Goal: Communication & Community: Share content

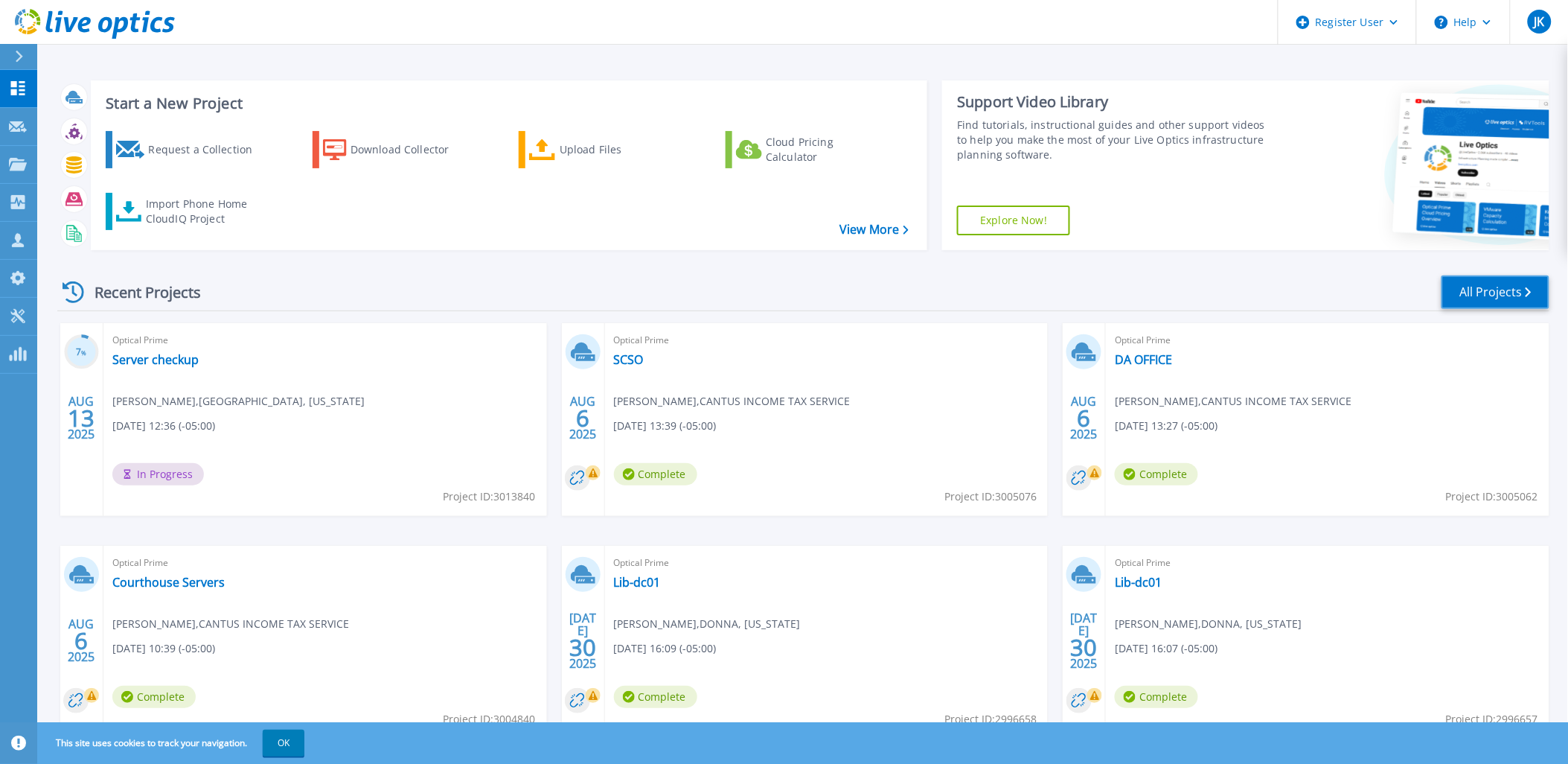
click at [1478, 298] on link "All Projects" at bounding box center [1496, 292] width 108 height 34
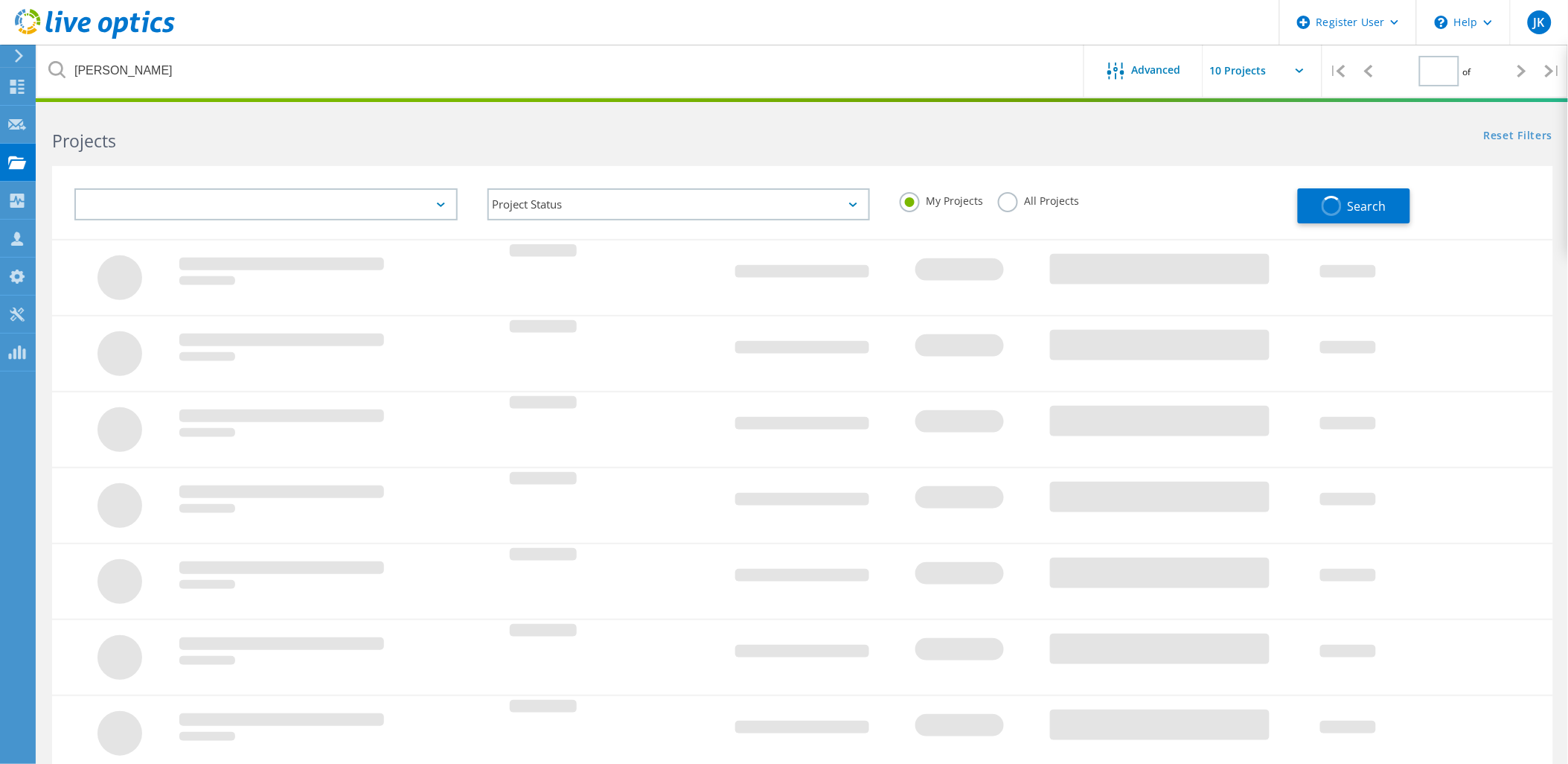
type input "1"
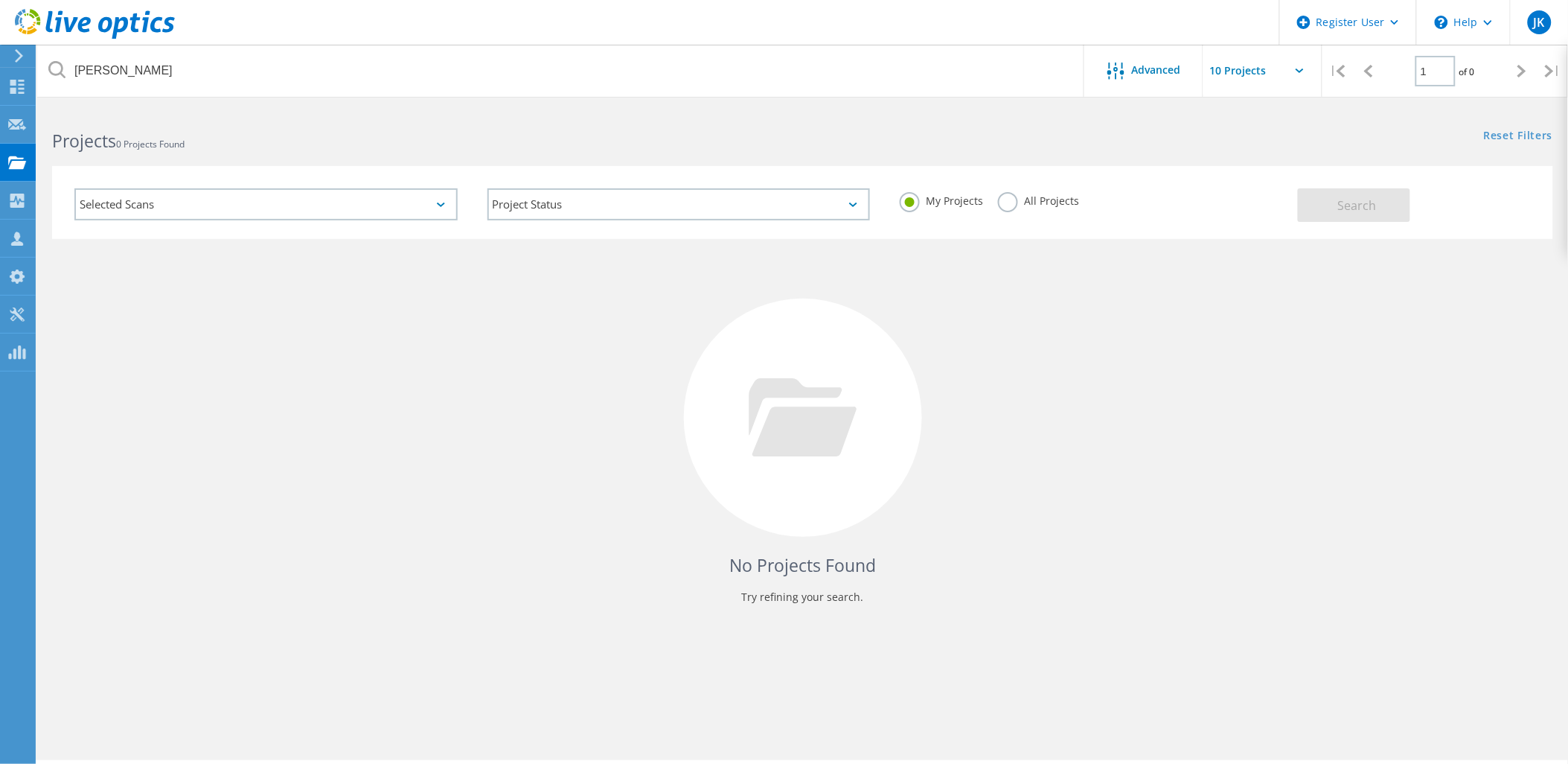
click at [1011, 204] on label "All Projects" at bounding box center [1038, 199] width 81 height 14
click at [0, 0] on input "All Projects" at bounding box center [0, 0] width 0 height 0
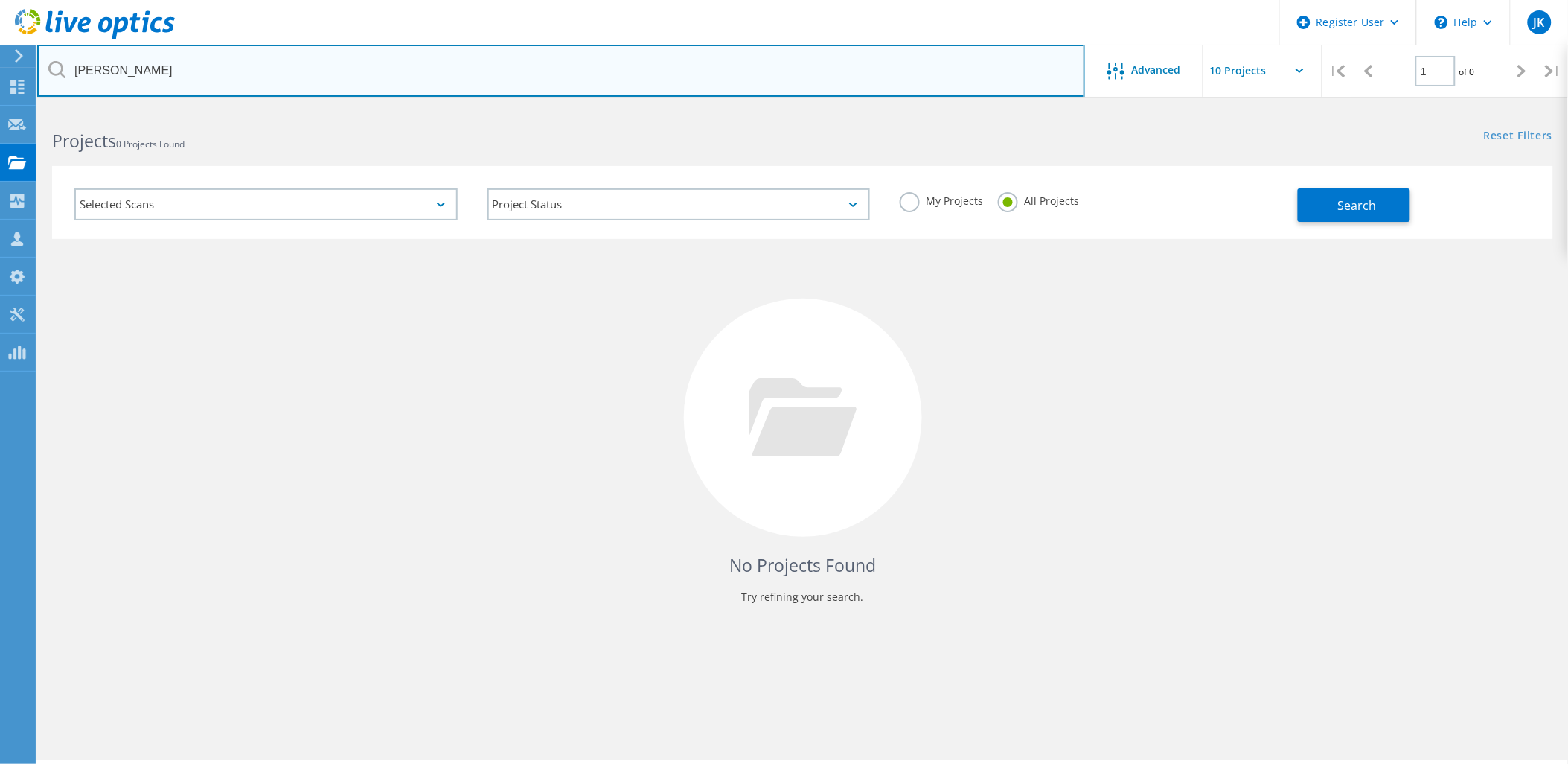
click at [881, 84] on input "mewbourne" at bounding box center [561, 70] width 1048 height 52
type input "carenet"
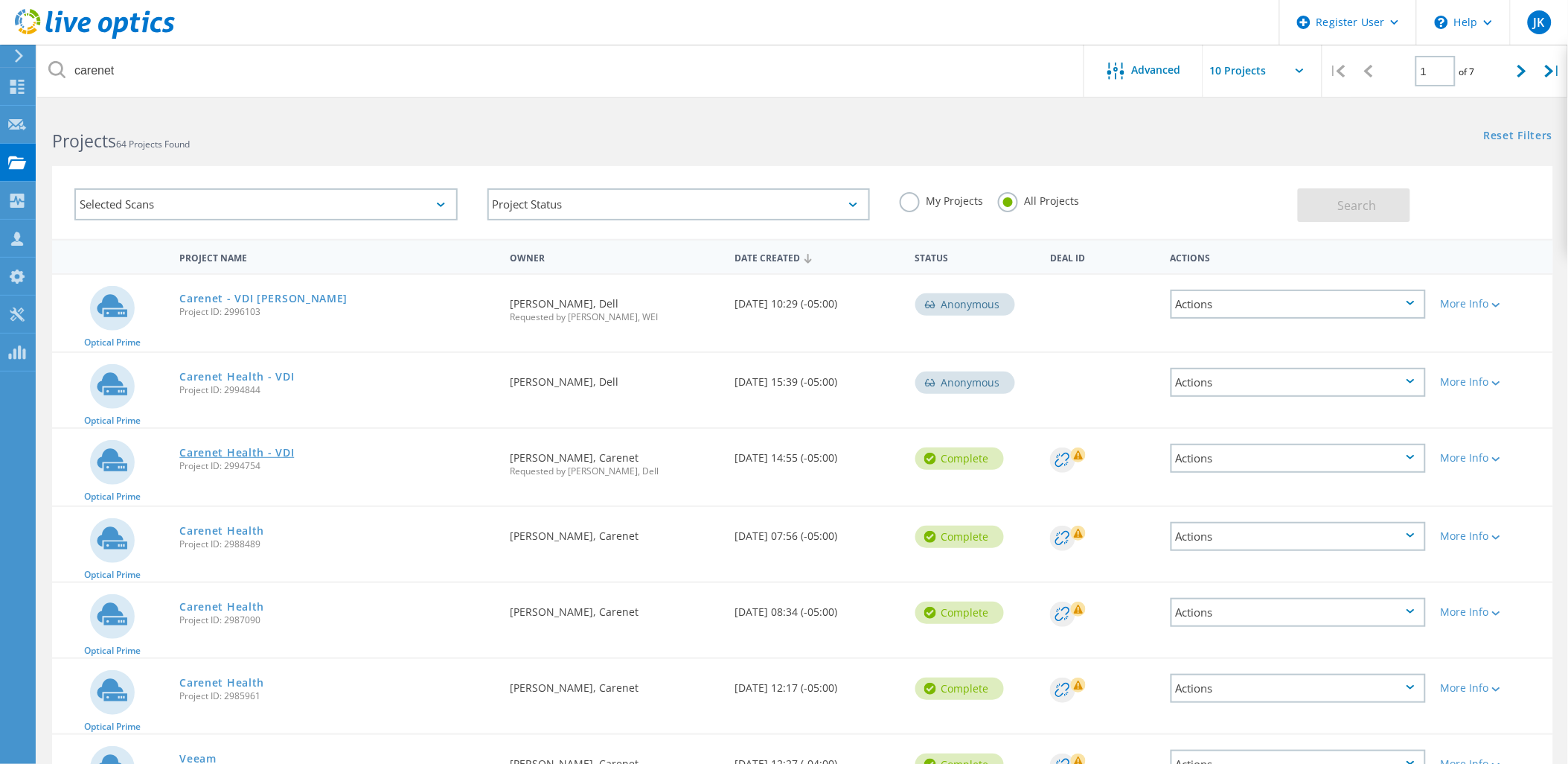
click at [276, 447] on link "Carenet Health - VDI" at bounding box center [237, 452] width 115 height 10
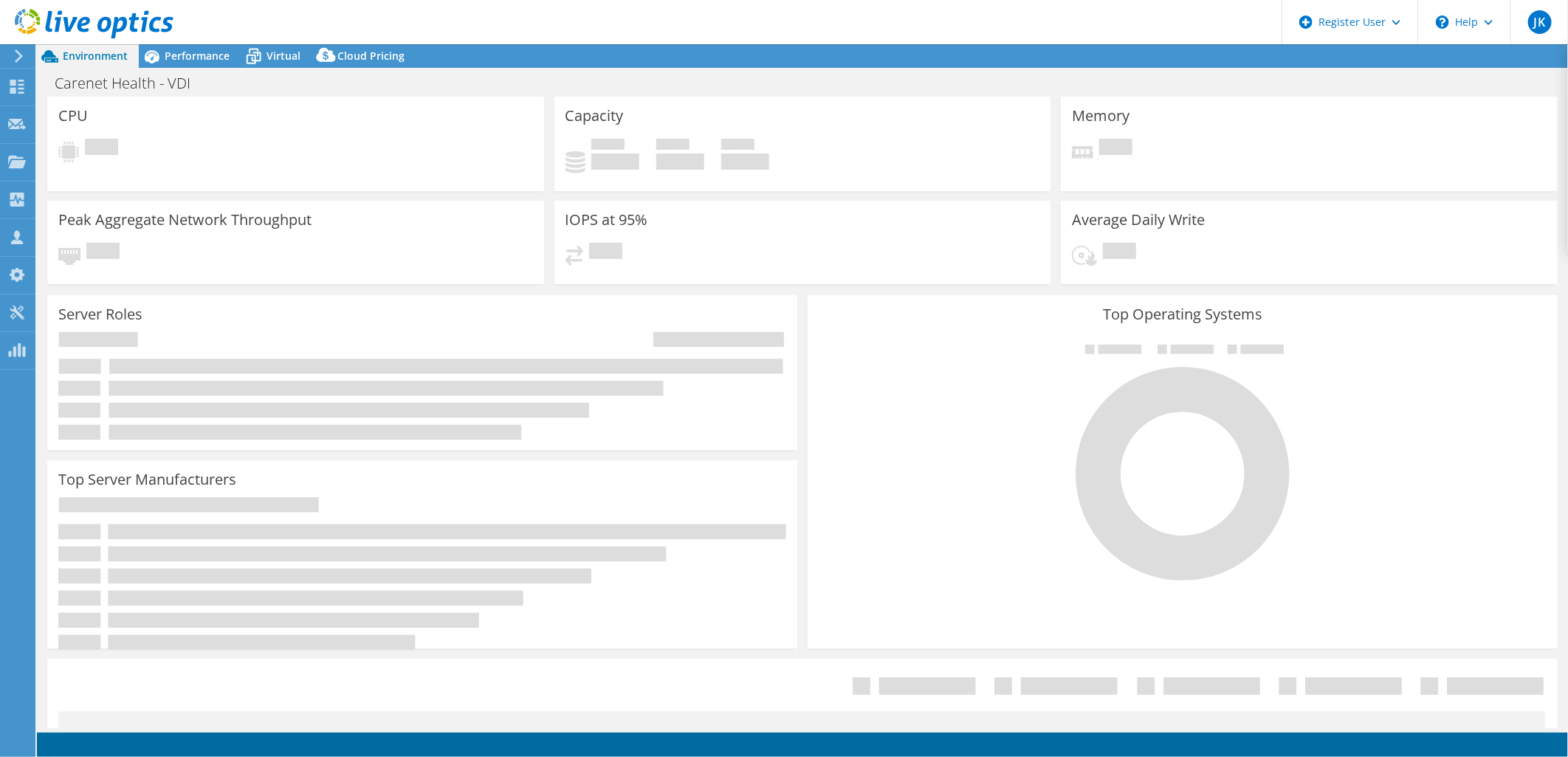
select select "USD"
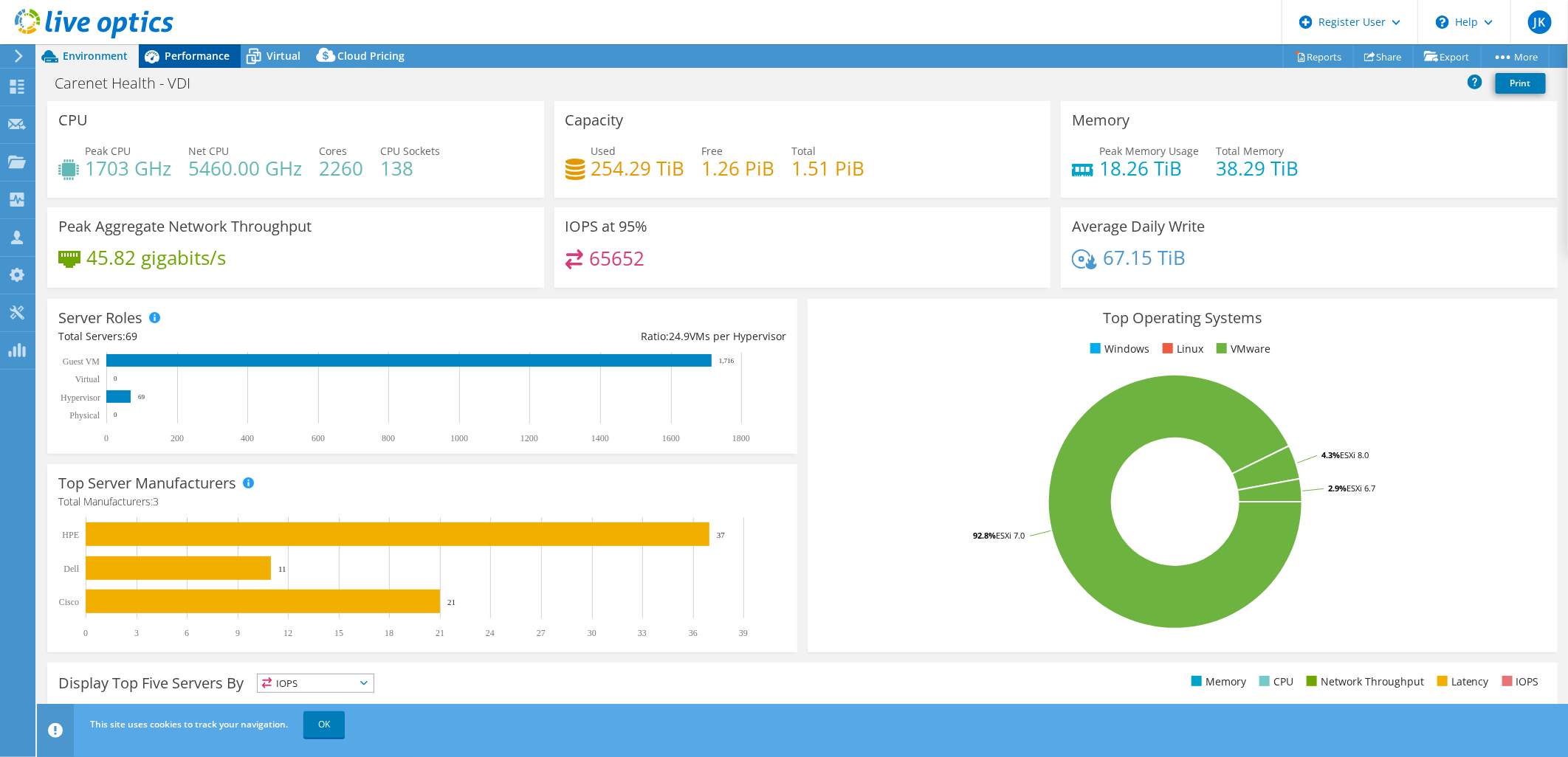
click at [172, 59] on span "Performance" at bounding box center [197, 55] width 65 height 14
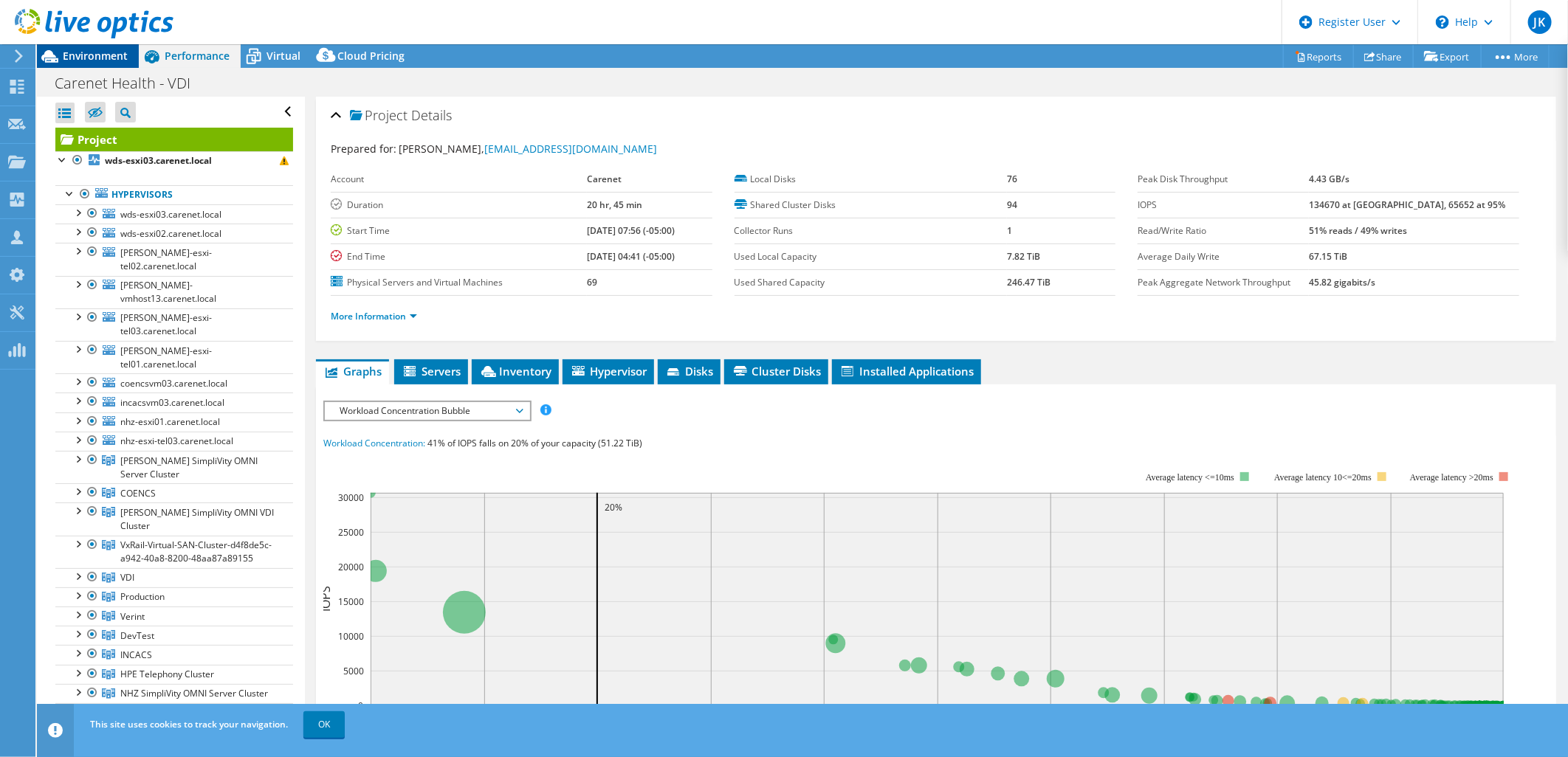
click at [90, 59] on span "Environment" at bounding box center [95, 55] width 65 height 14
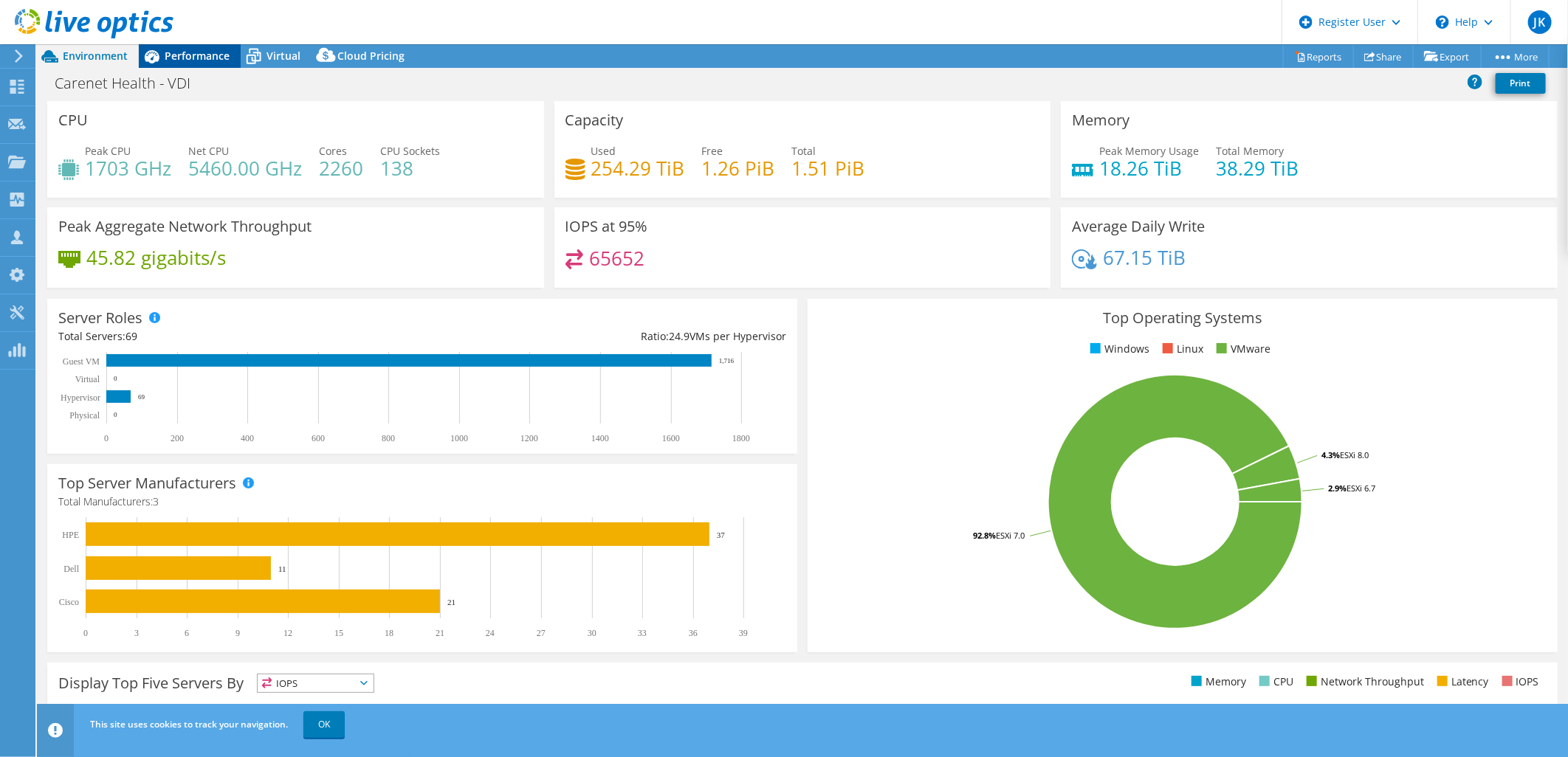
click at [209, 59] on span "Performance" at bounding box center [197, 55] width 65 height 14
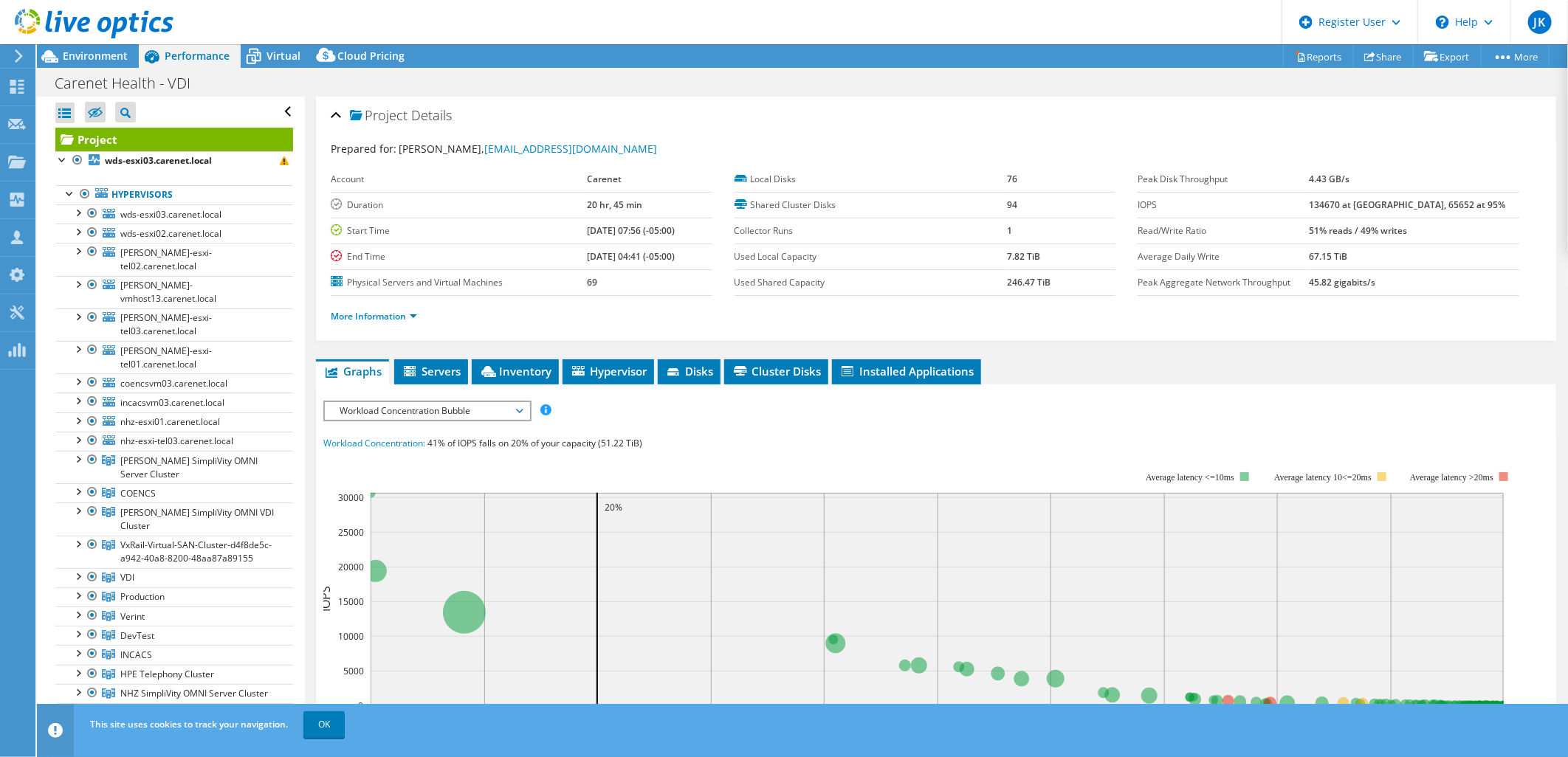
click at [518, 91] on div "Carenet Health - VDI Print" at bounding box center [802, 83] width 1531 height 28
click at [115, 53] on span "Environment" at bounding box center [95, 55] width 65 height 14
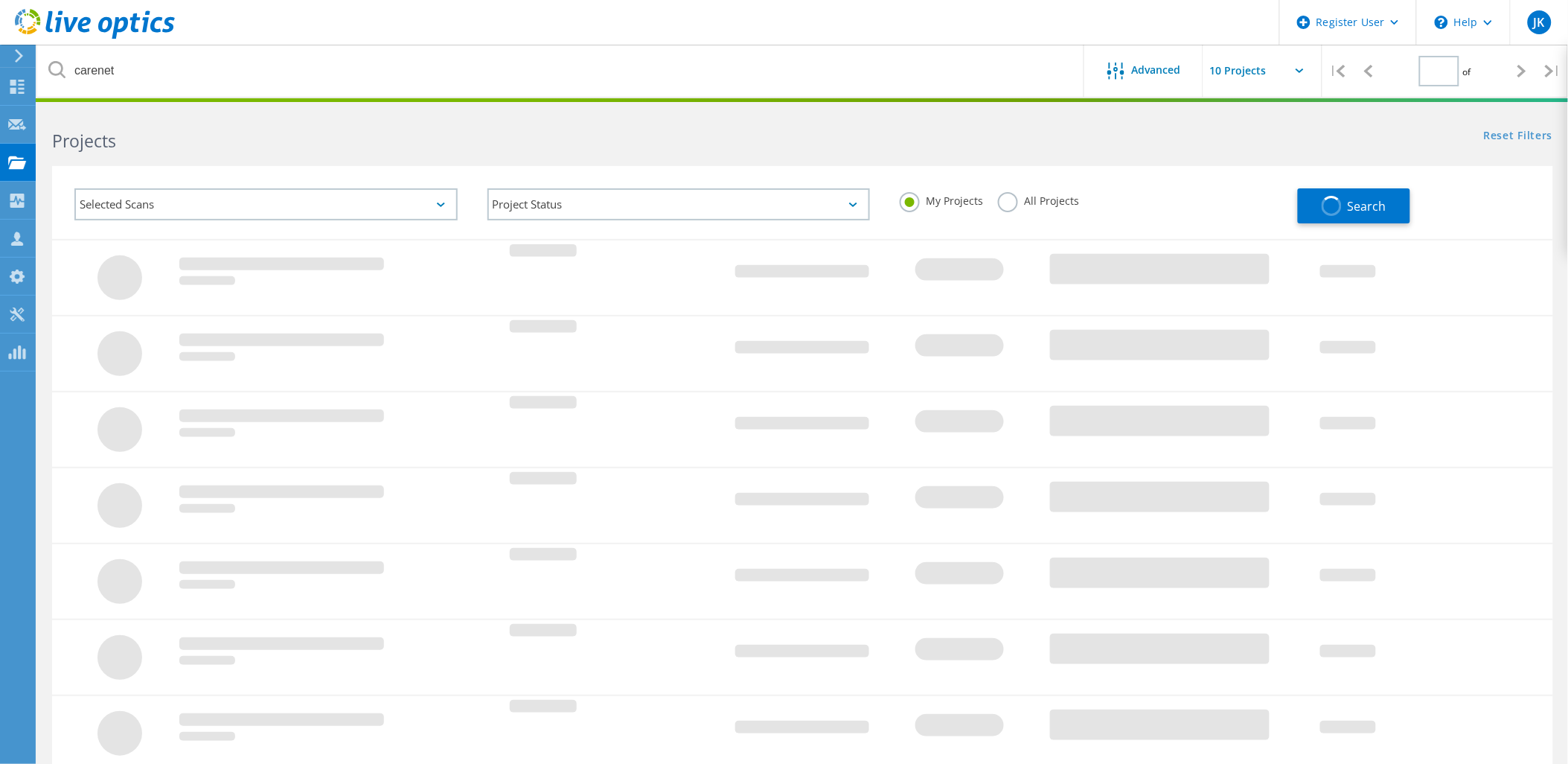
type input "1"
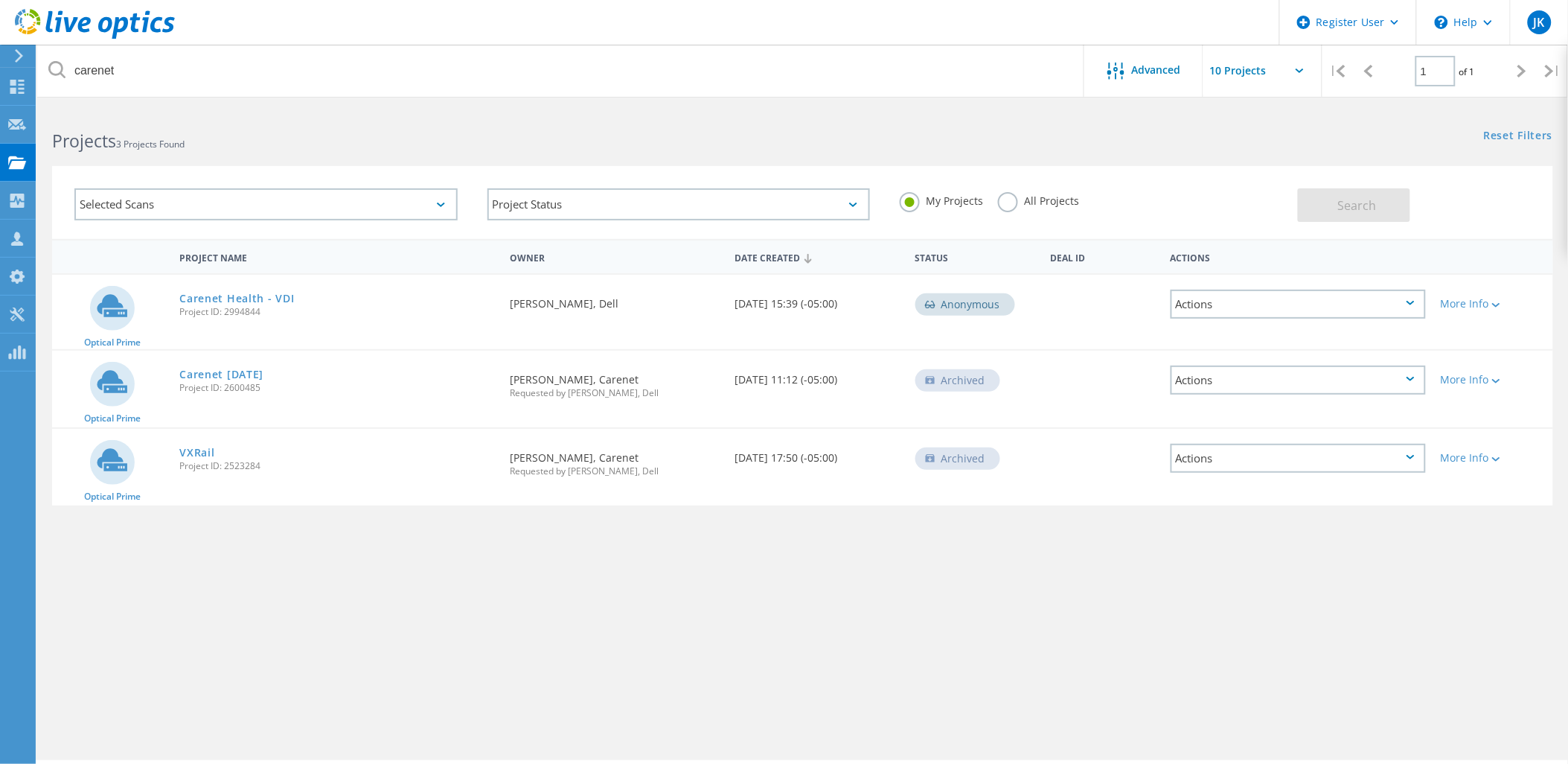
click at [1018, 196] on label "All Projects" at bounding box center [1038, 199] width 81 height 14
click at [0, 0] on input "All Projects" at bounding box center [0, 0] width 0 height 0
click at [1322, 206] on button "Search" at bounding box center [1354, 205] width 112 height 34
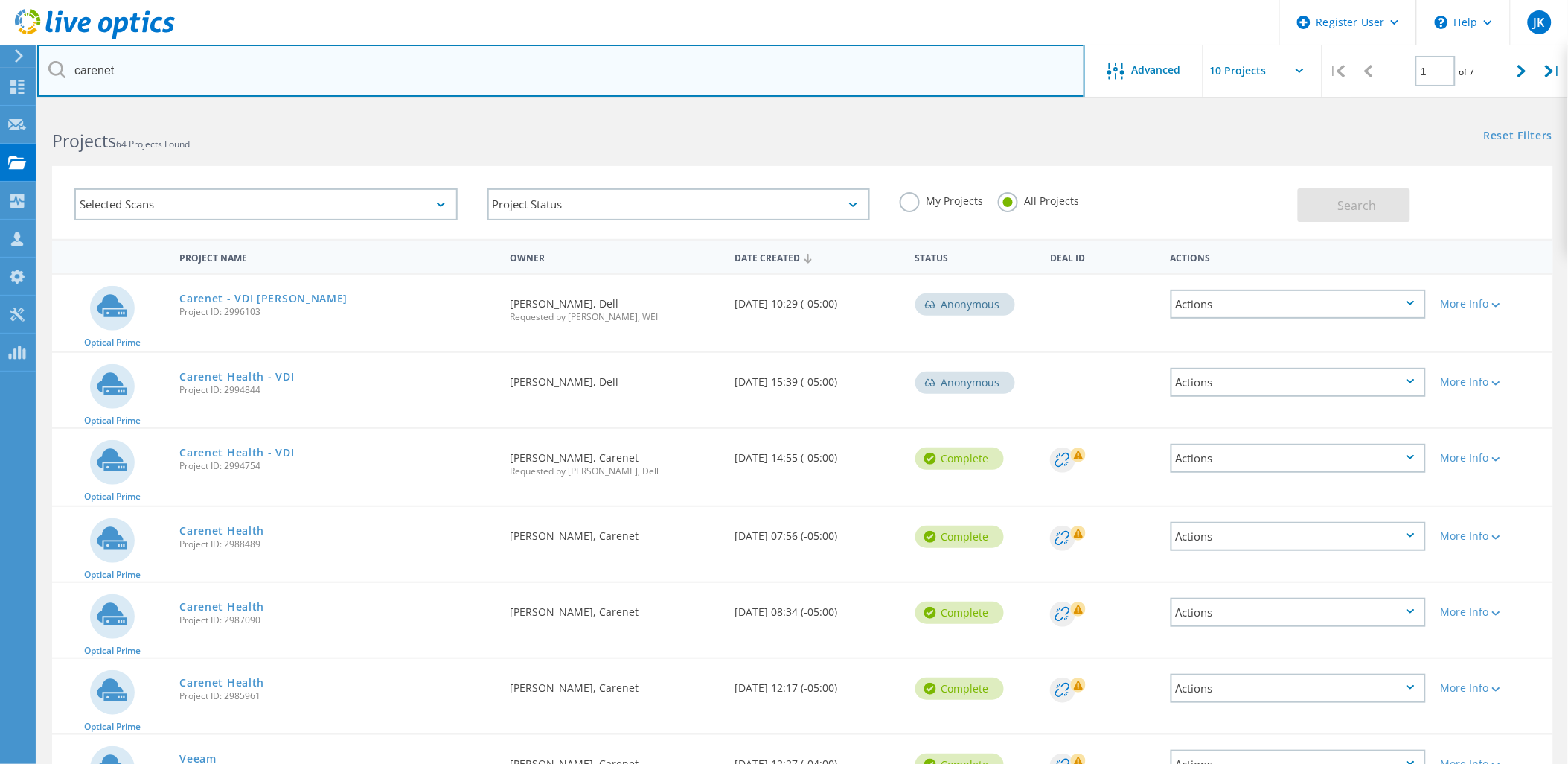
click at [318, 77] on input "carenet" at bounding box center [561, 70] width 1048 height 52
type input "alvarez"
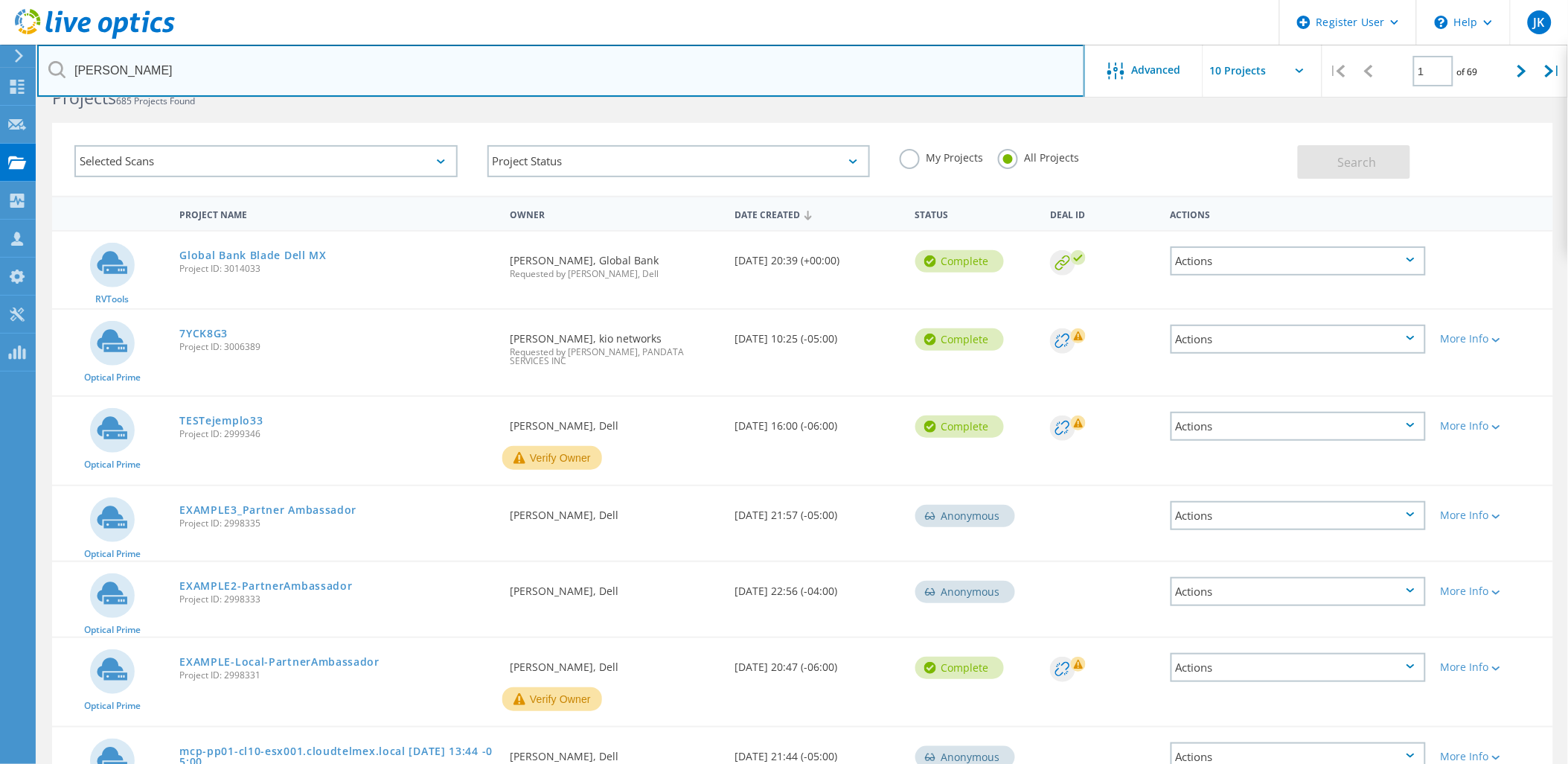
scroll to position [39, 0]
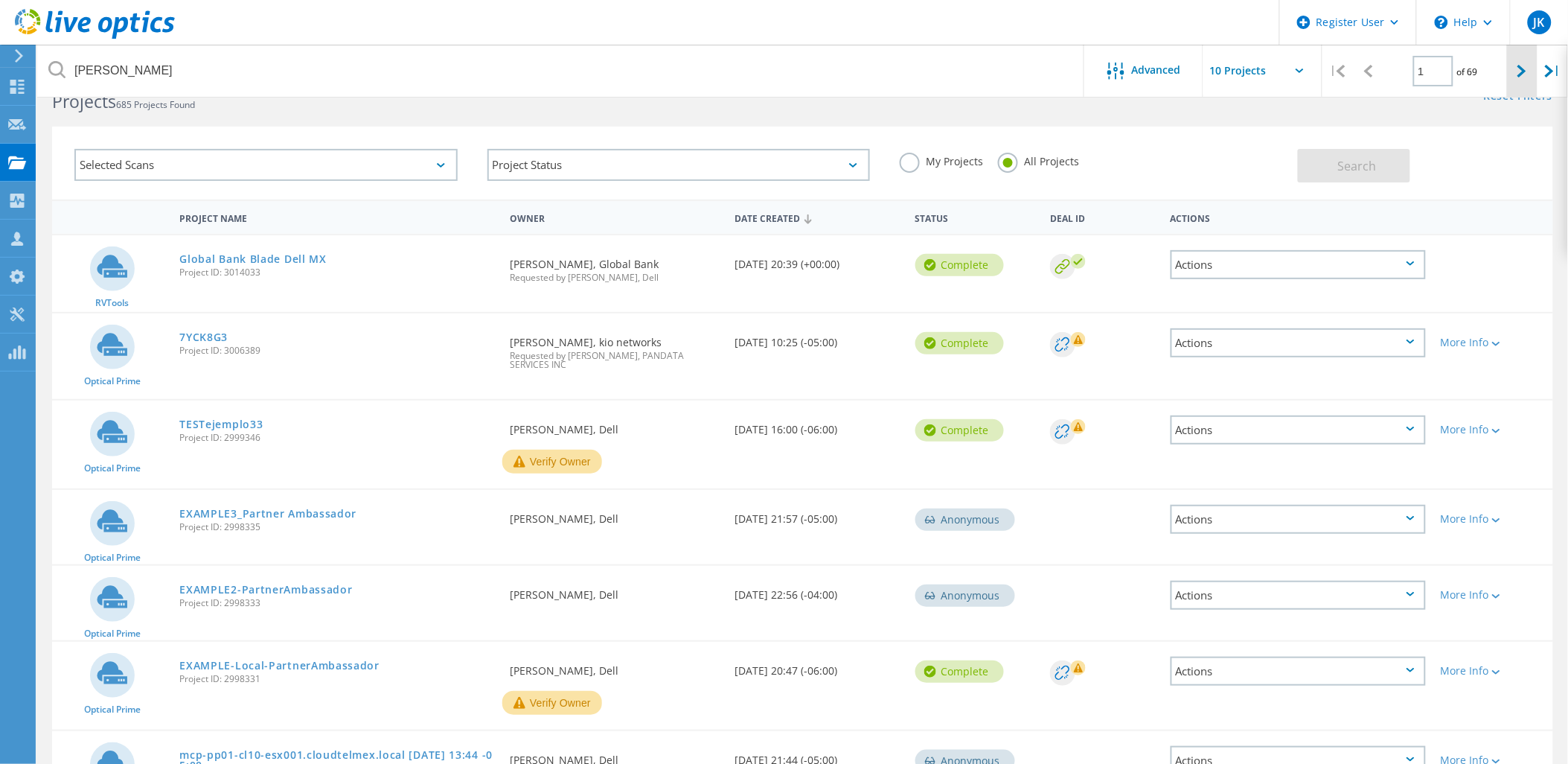
click at [1518, 68] on icon at bounding box center [1522, 70] width 9 height 13
type input "2"
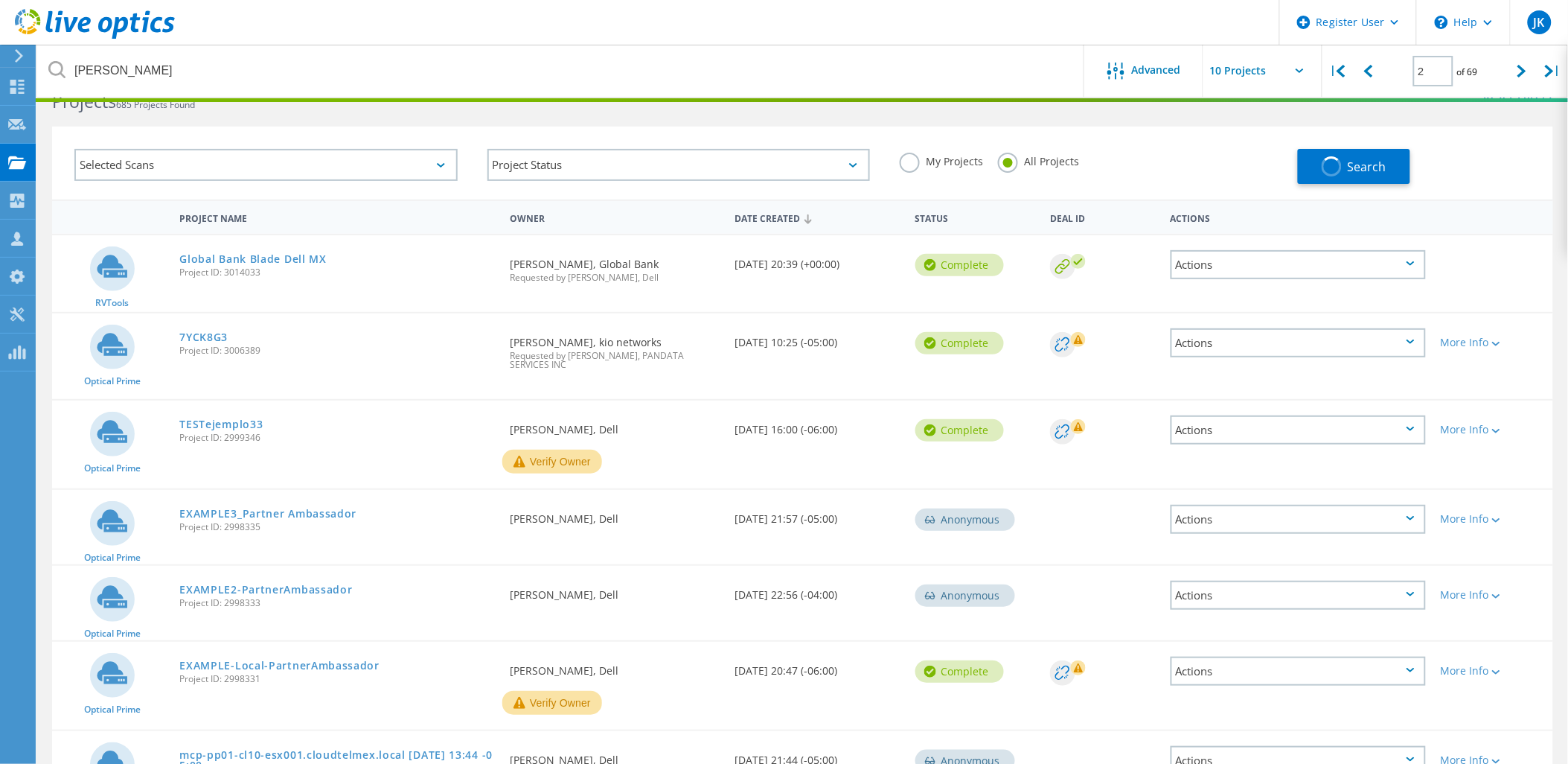
click at [393, 339] on div "7YCK8G3 Project ID: 3006389" at bounding box center [337, 341] width 330 height 57
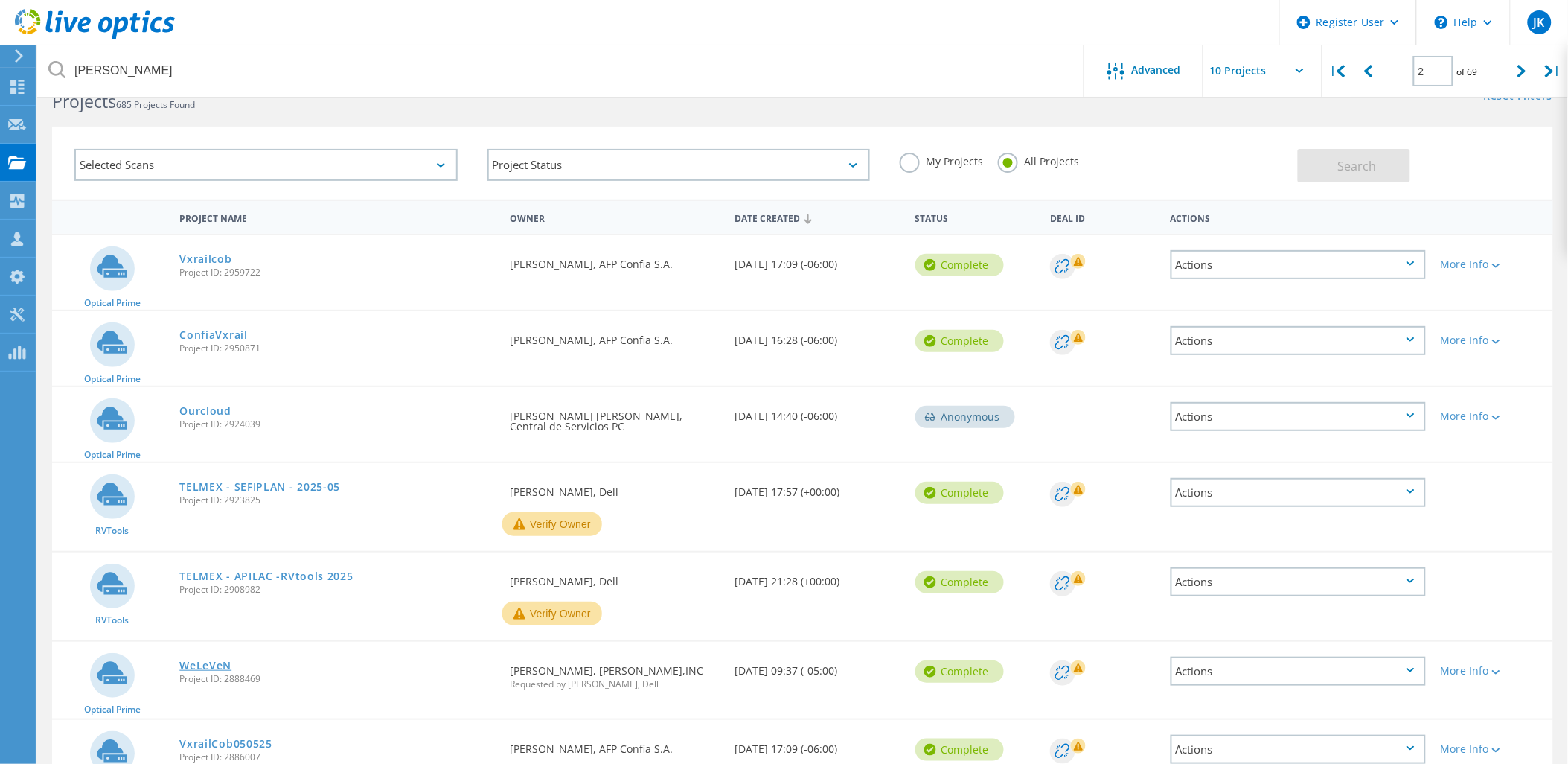
click at [197, 661] on link "WeLeVeN" at bounding box center [205, 666] width 52 height 10
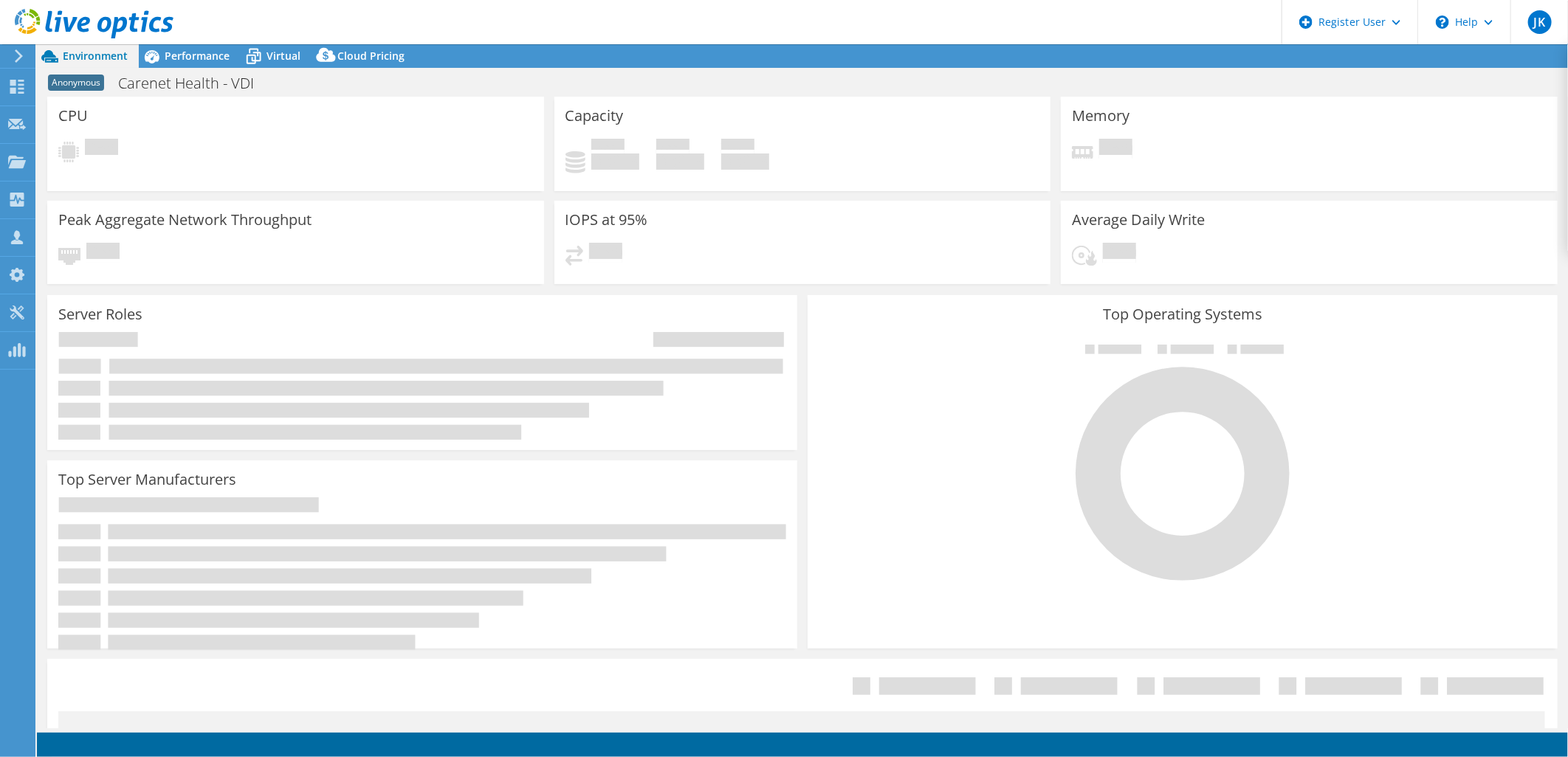
select select "USD"
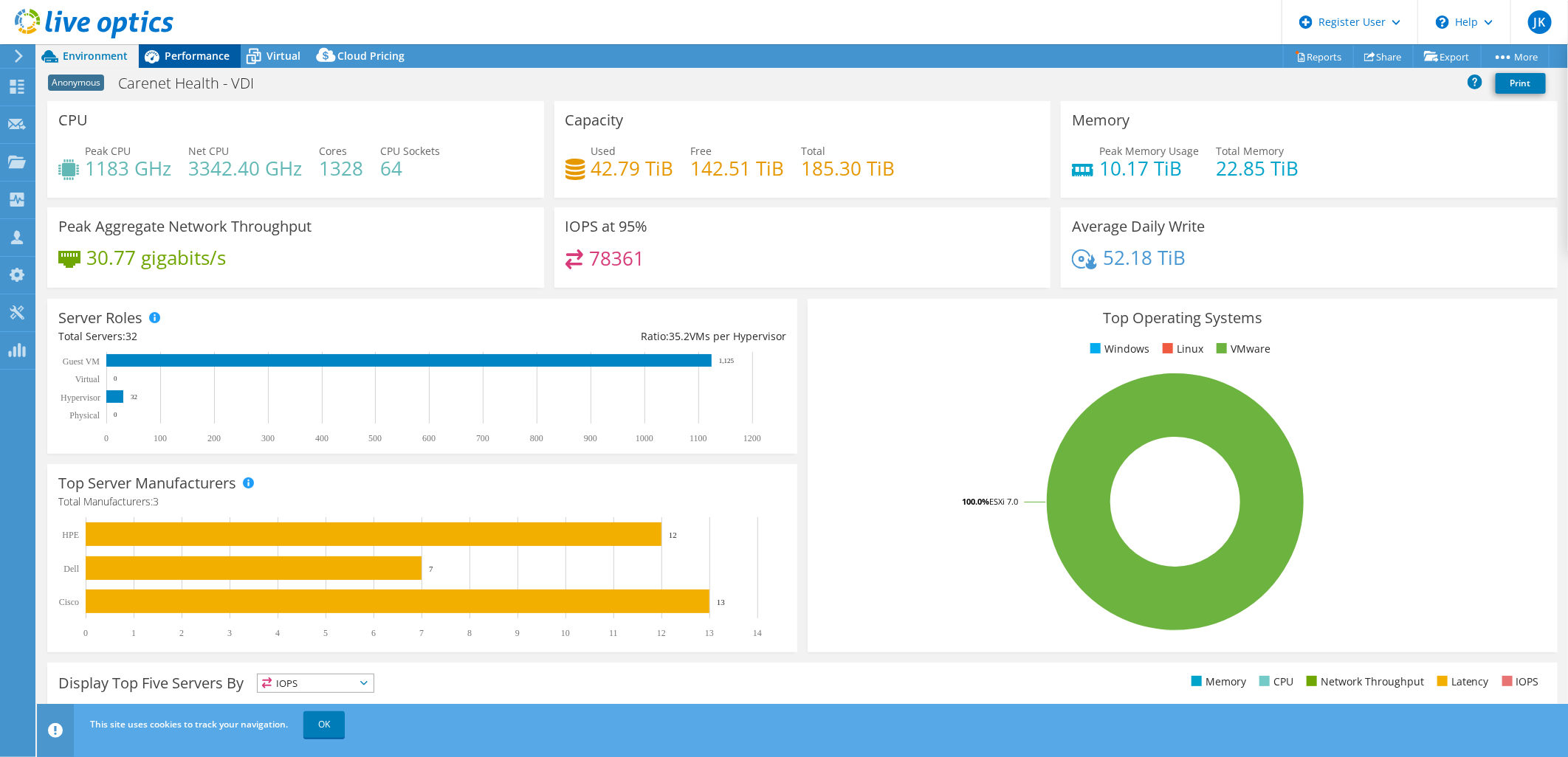
click at [175, 49] on span "Performance" at bounding box center [197, 55] width 65 height 14
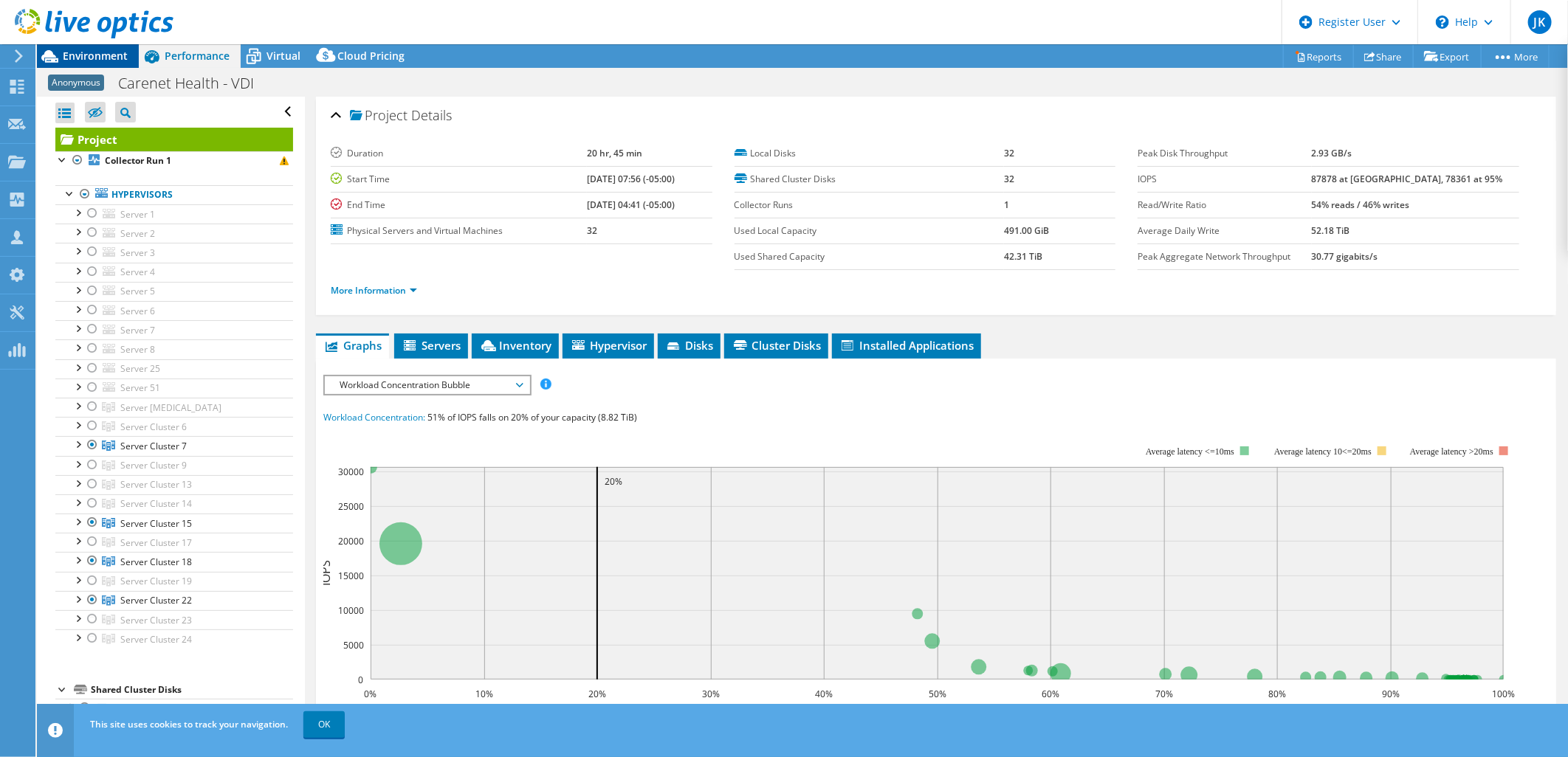
click at [101, 56] on span "Environment" at bounding box center [95, 55] width 65 height 14
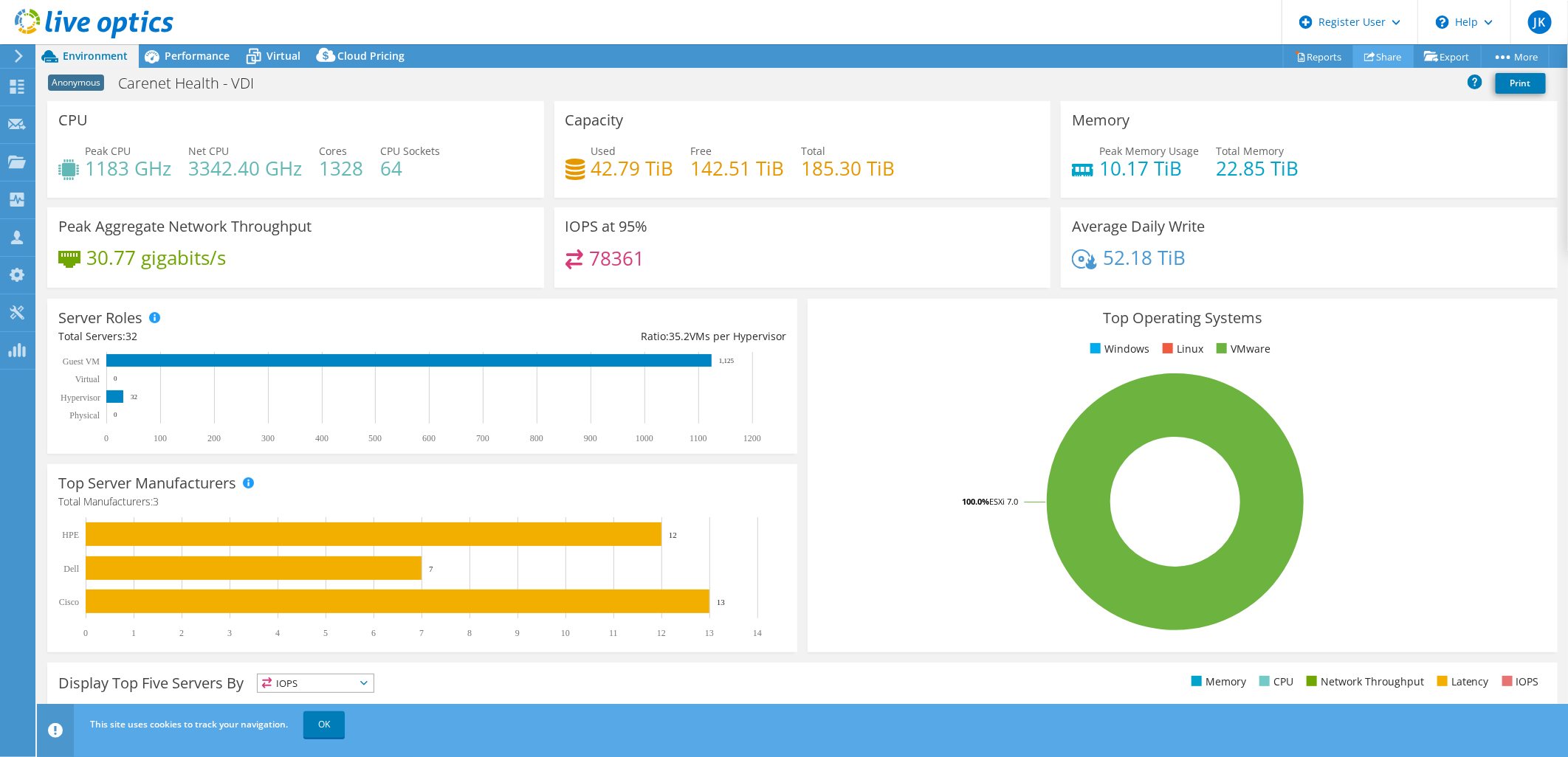
click at [1367, 53] on link "Share" at bounding box center [1383, 56] width 60 height 23
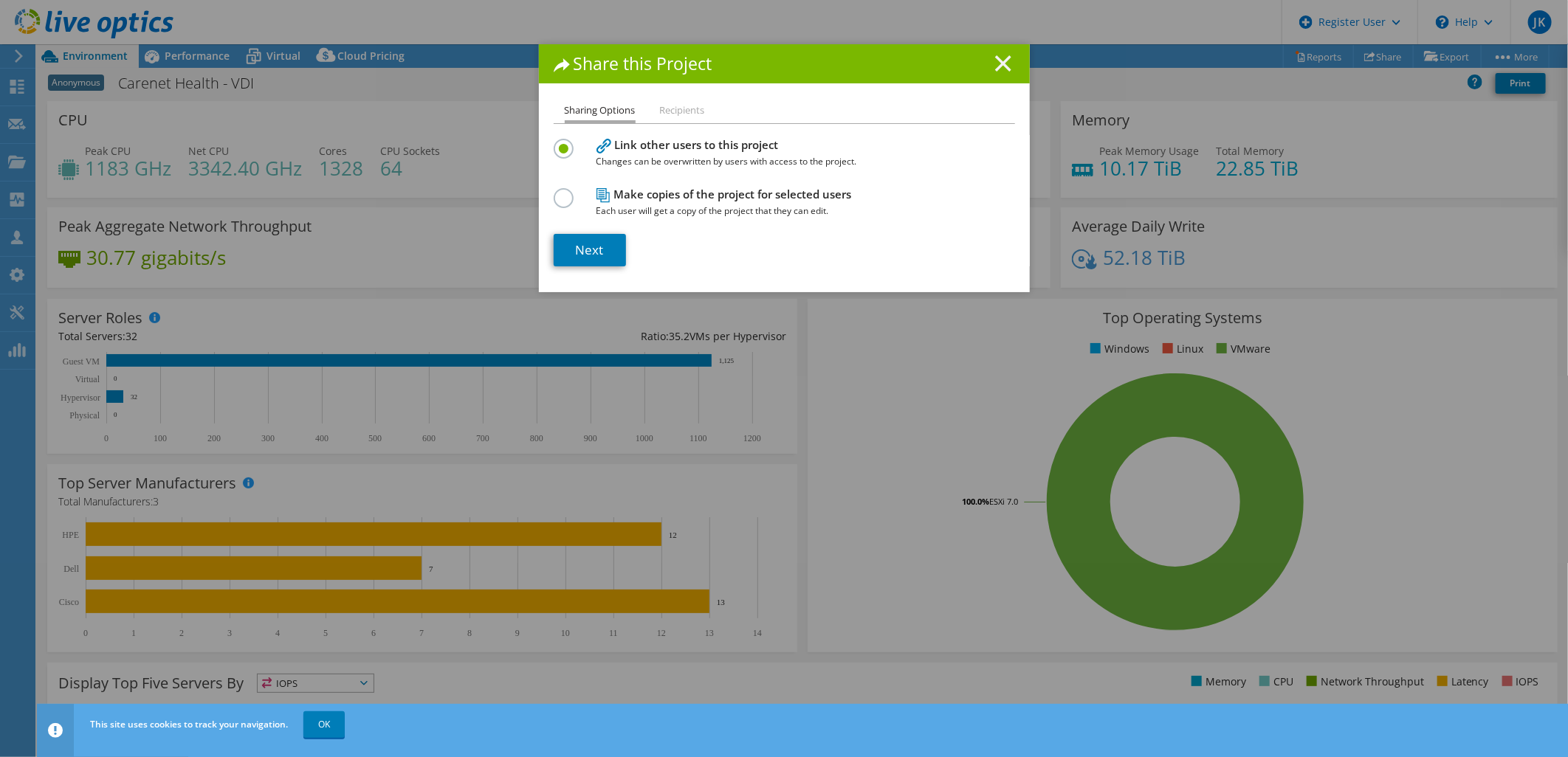
click at [1000, 64] on icon at bounding box center [1003, 63] width 16 height 16
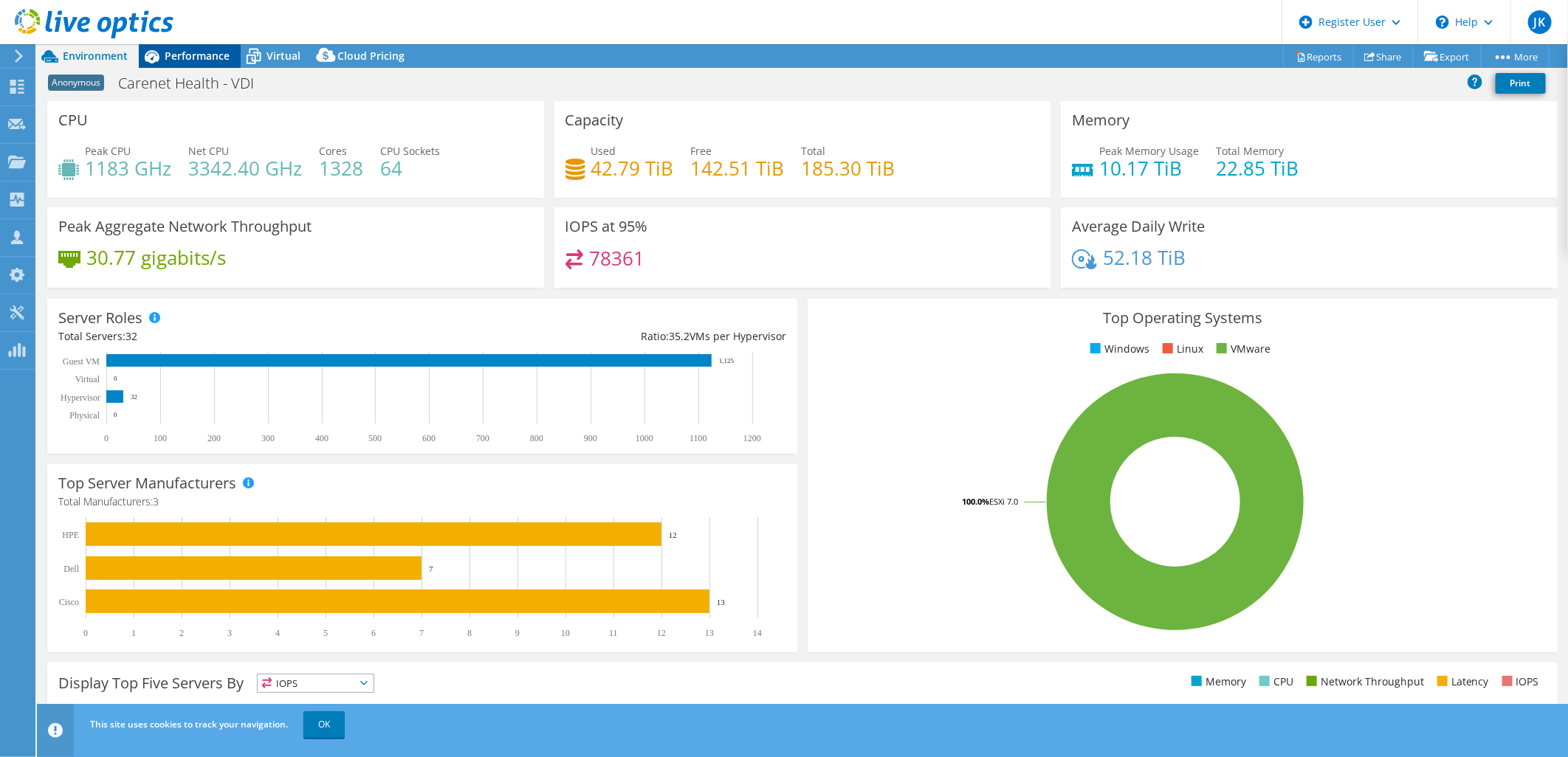
click at [215, 61] on span "Performance" at bounding box center [197, 55] width 65 height 14
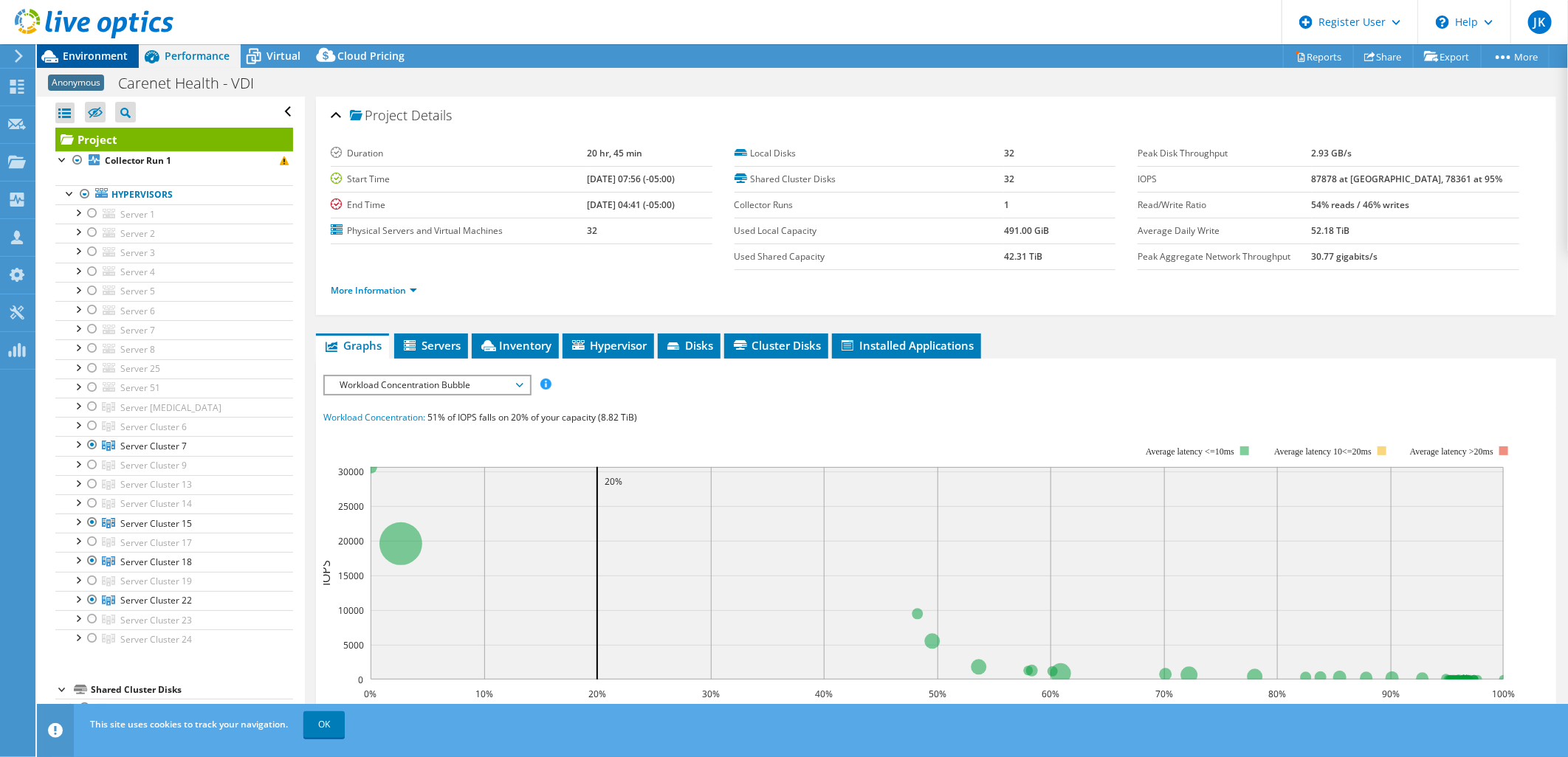
click at [111, 61] on span "Environment" at bounding box center [95, 55] width 65 height 14
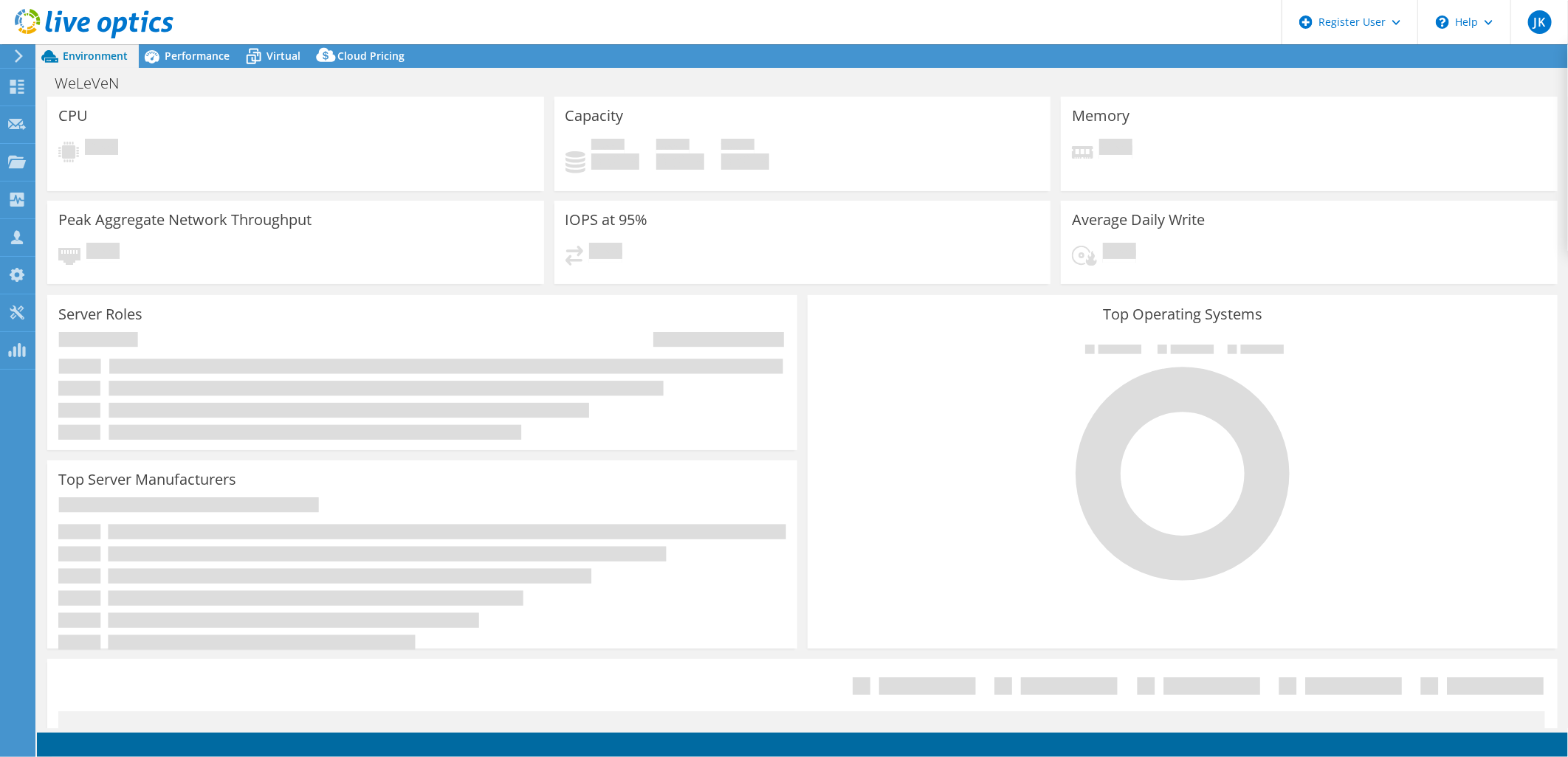
select select "USD"
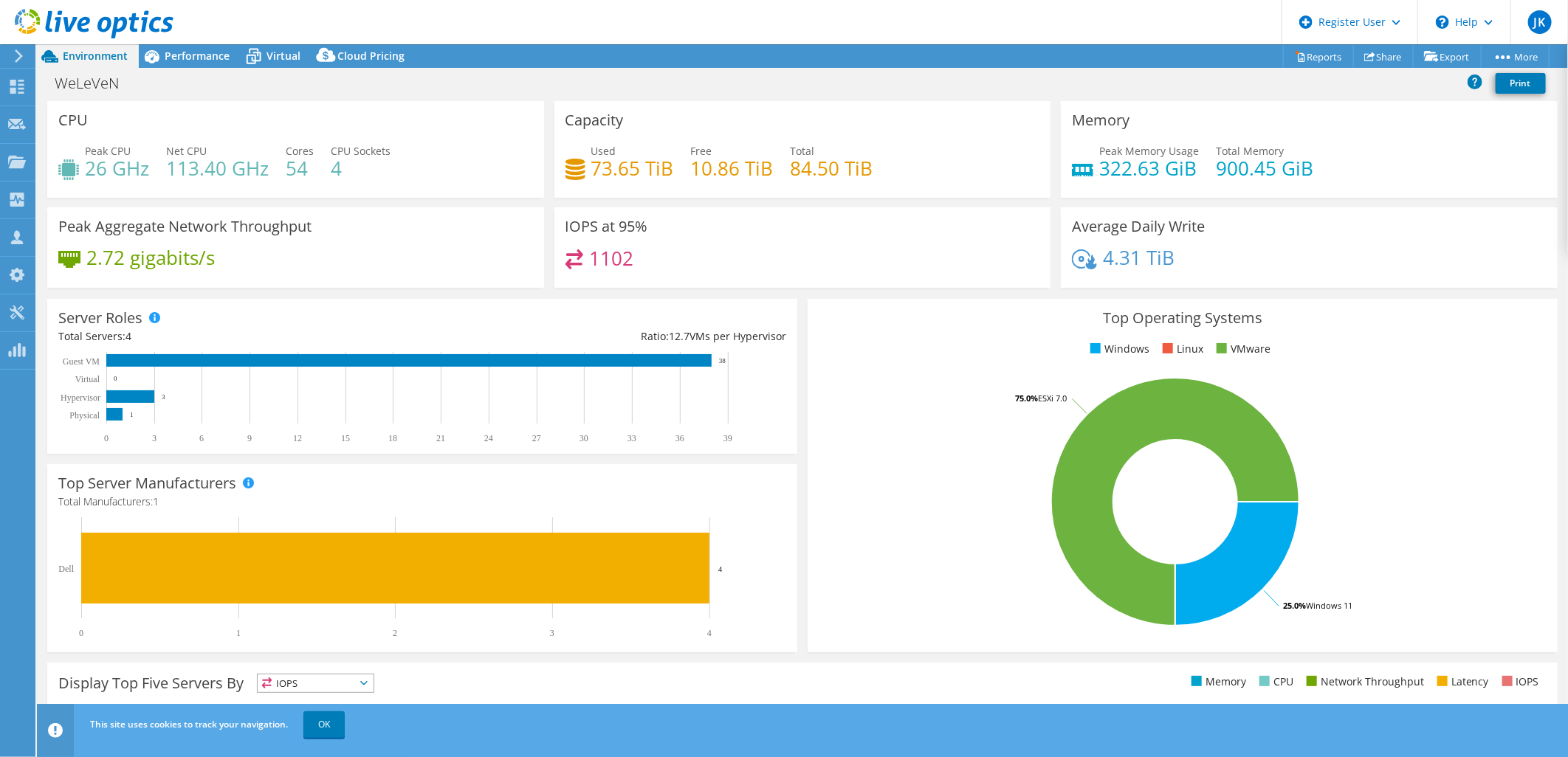
click at [794, 334] on div "Server Roles Physical Servers represent bare metal servers that were targets of…" at bounding box center [423, 377] width 761 height 166
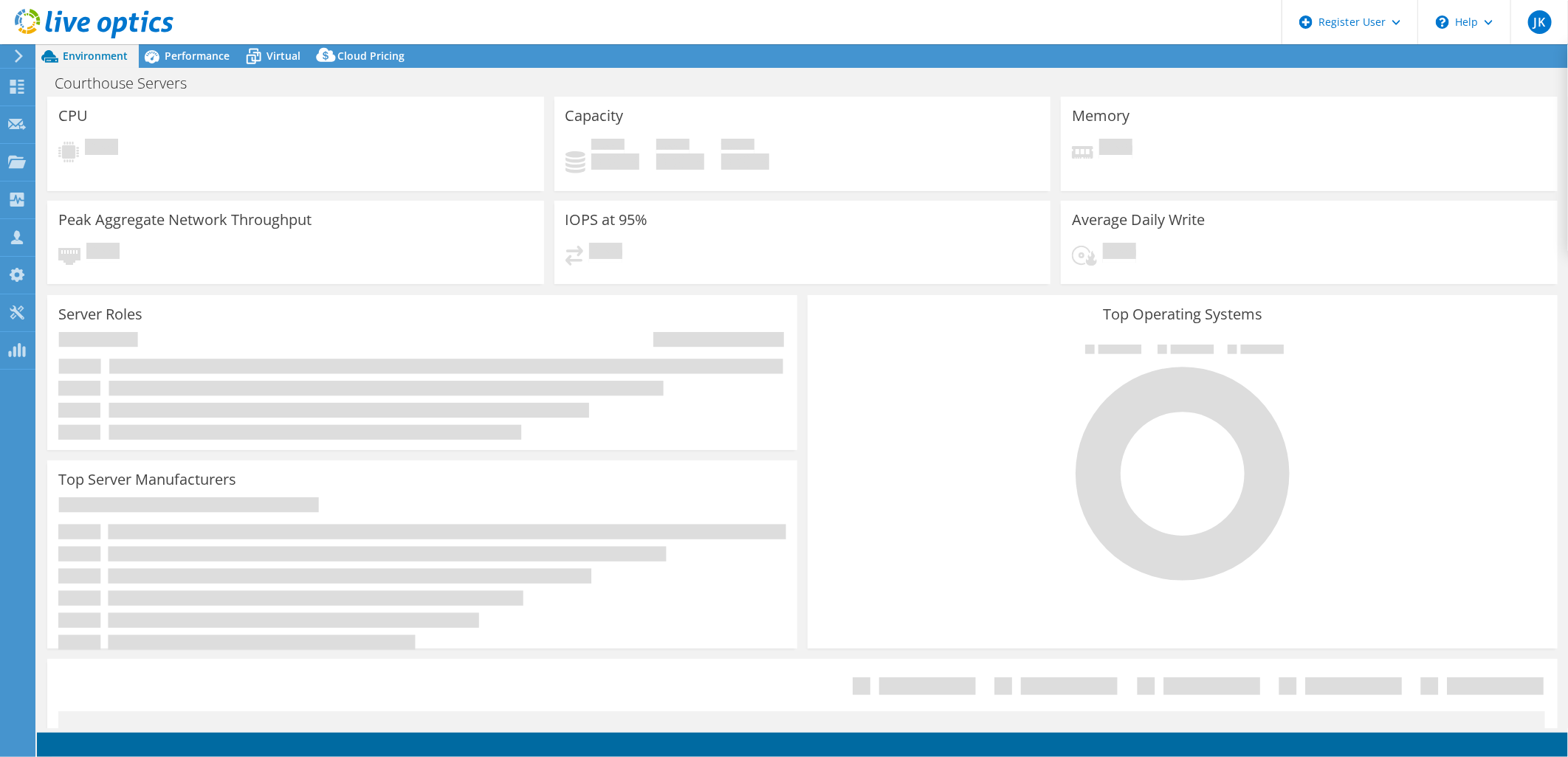
select select "USD"
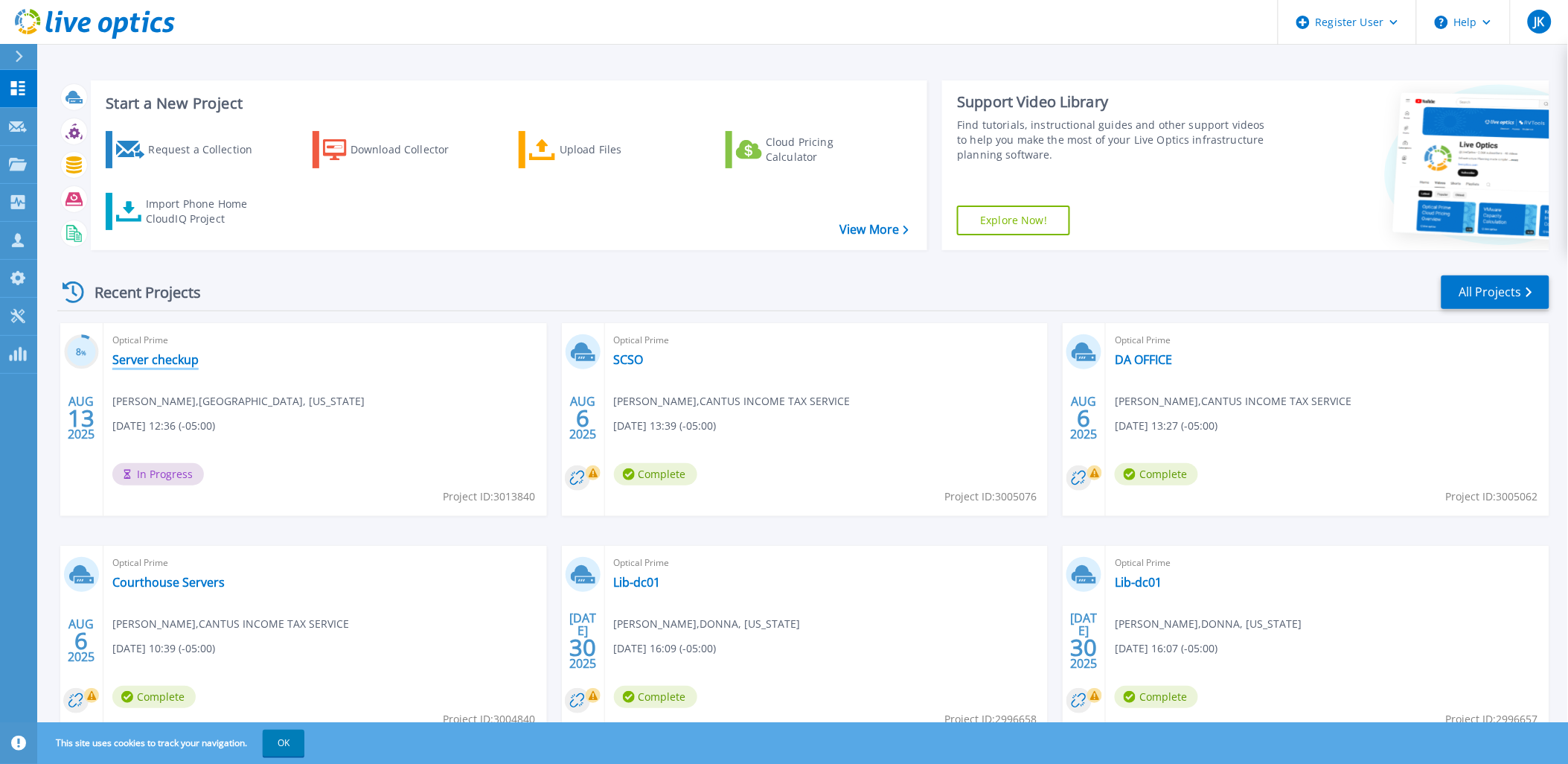
click at [164, 364] on link "Server checkup" at bounding box center [155, 359] width 86 height 15
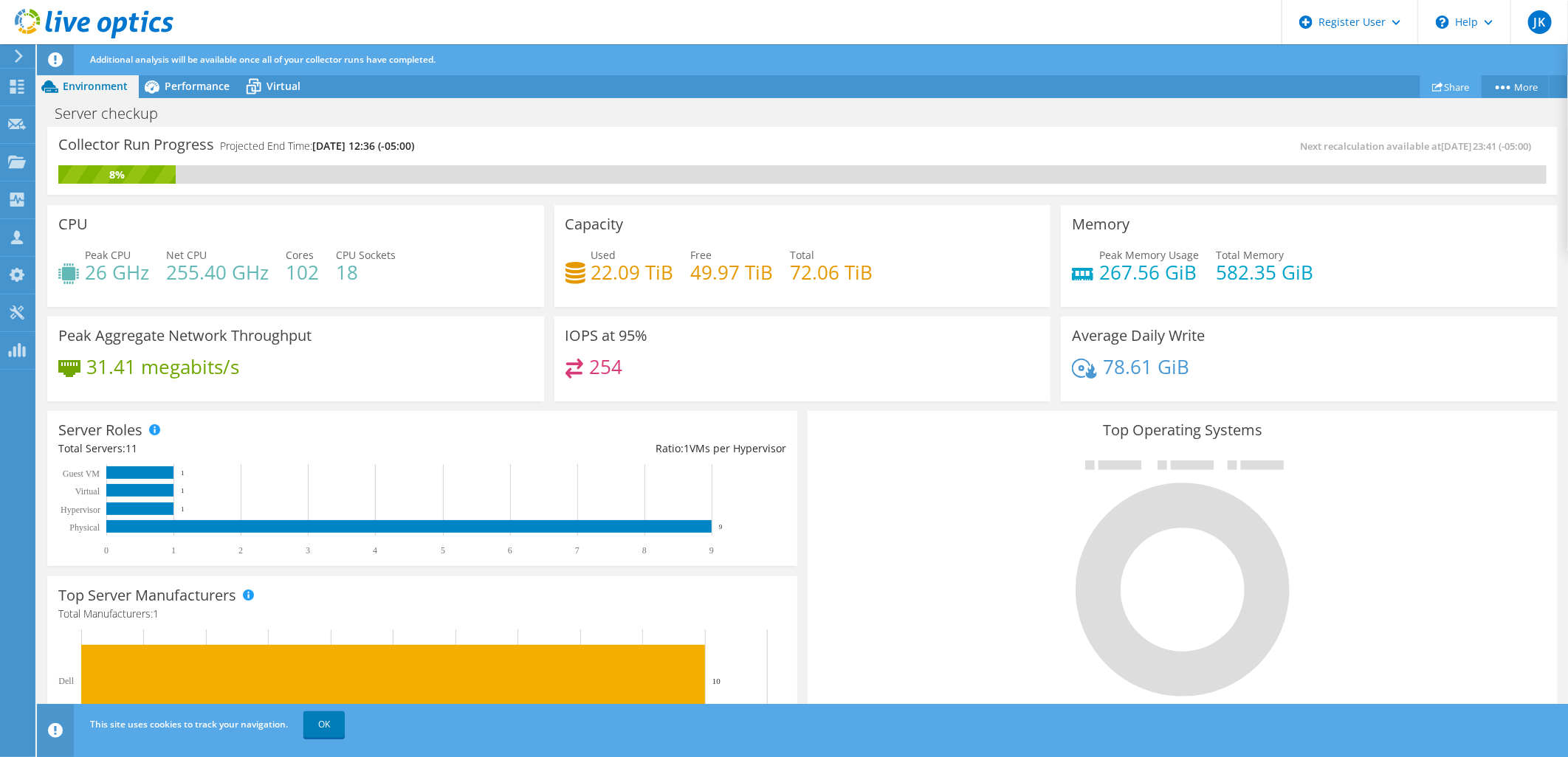
click at [1443, 83] on link "Share" at bounding box center [1451, 86] width 61 height 23
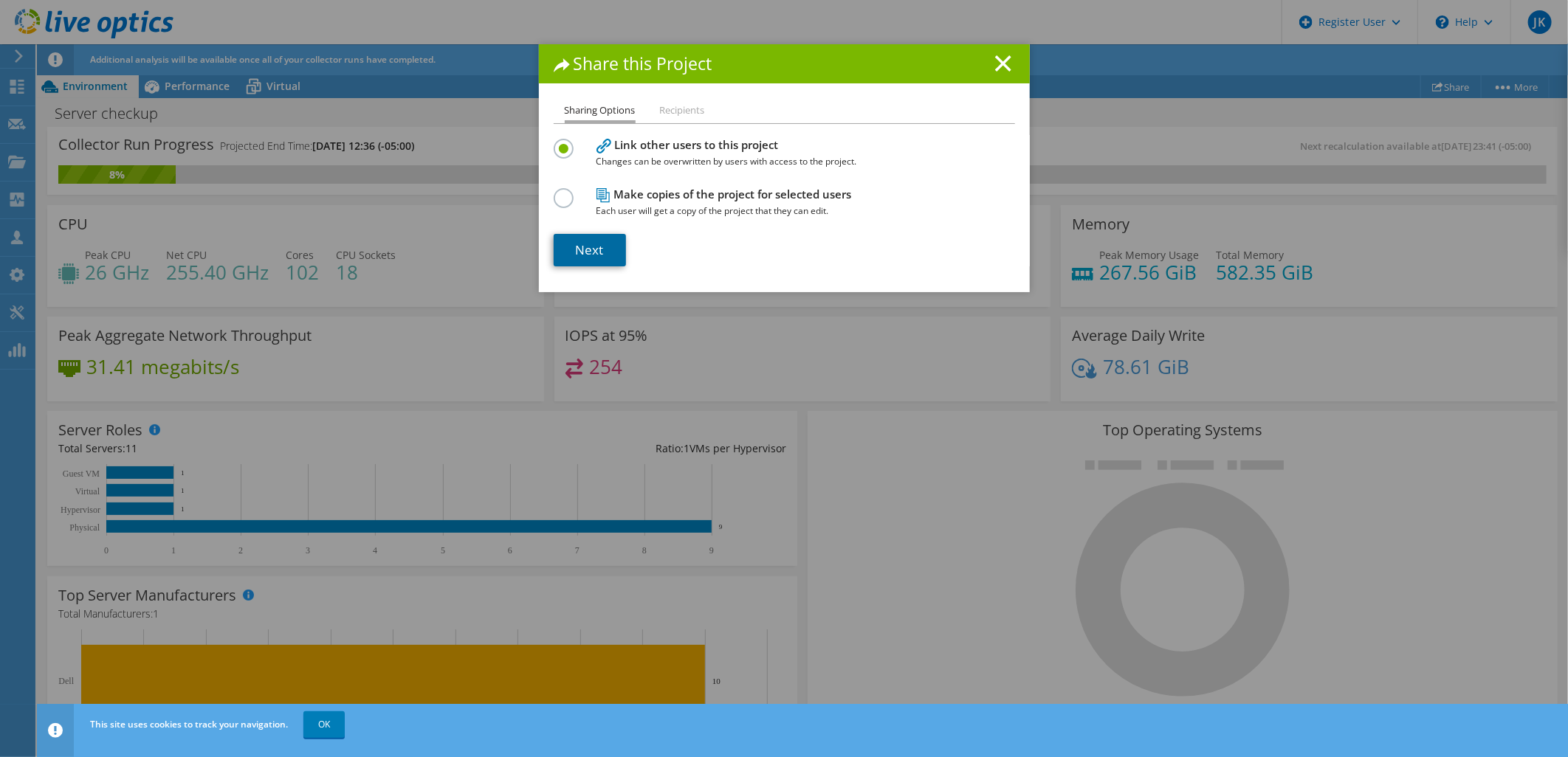
click at [584, 249] on link "Next" at bounding box center [590, 250] width 72 height 33
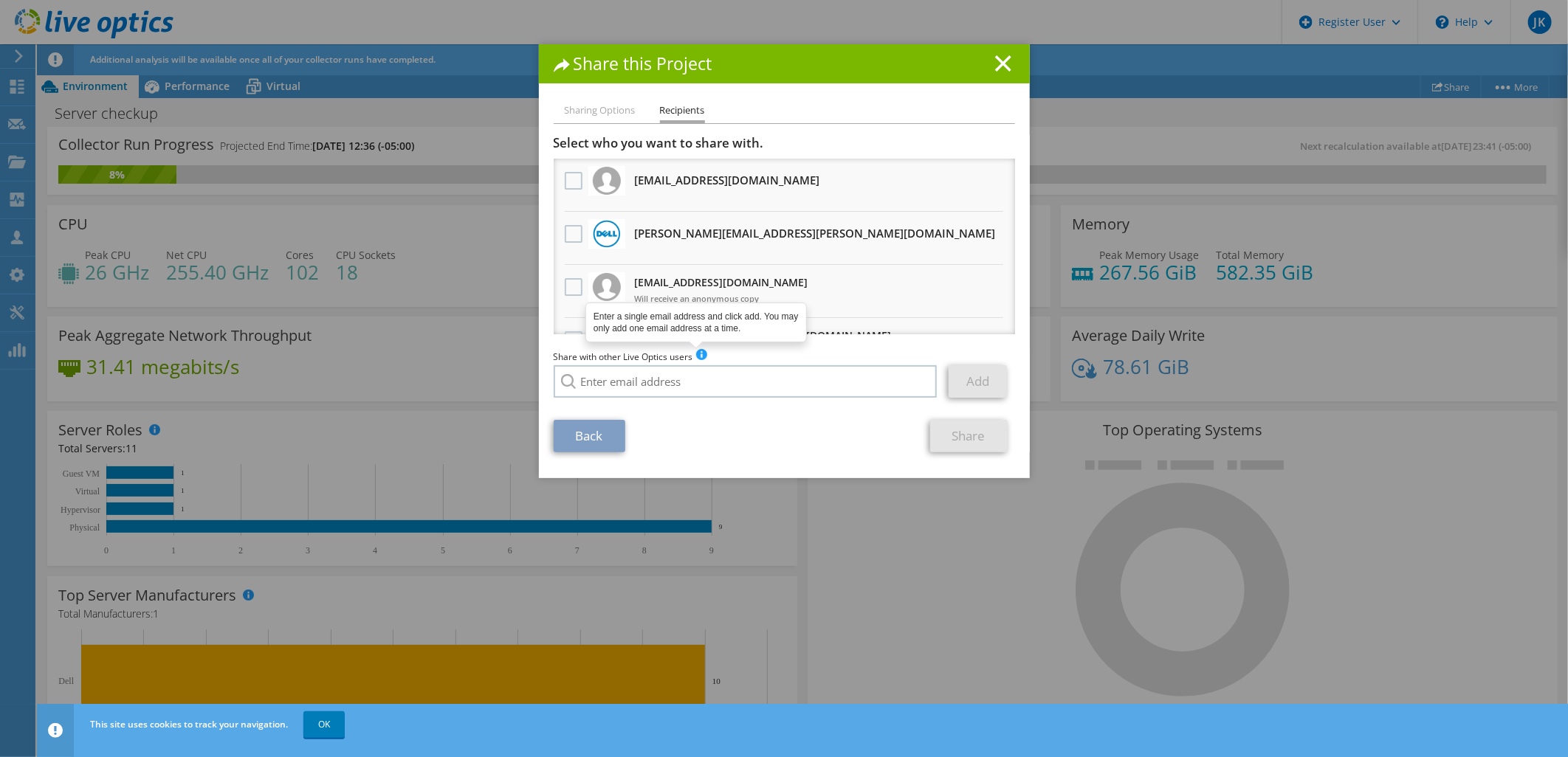
click at [699, 360] on span at bounding box center [701, 354] width 10 height 10
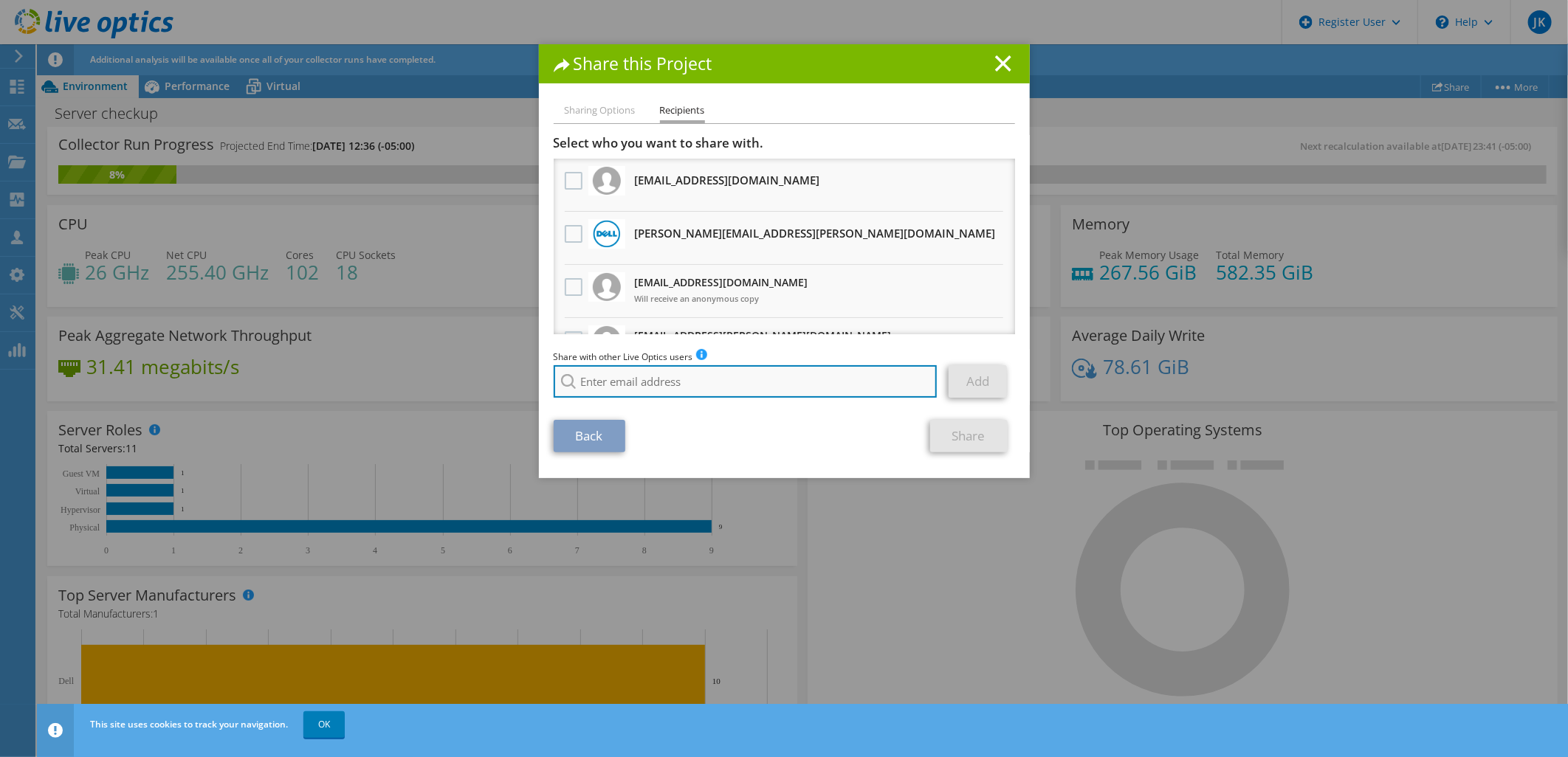
click at [695, 378] on input "search" at bounding box center [745, 382] width 384 height 33
paste input "[PERSON_NAME] [PERSON_NAME] <[EMAIL_ADDRESS][DOMAIN_NAME]>"
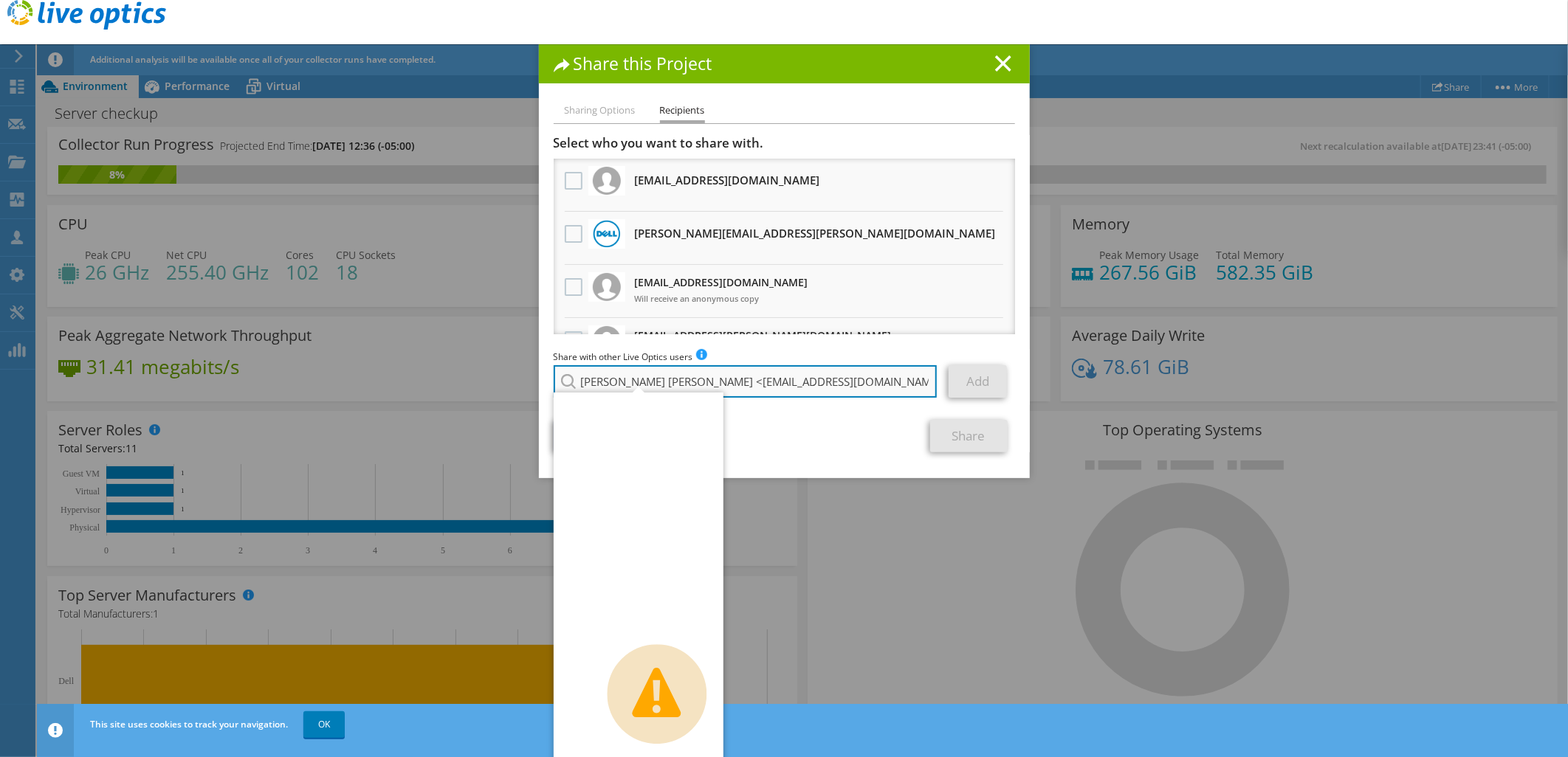
drag, startPoint x: 662, startPoint y: 377, endPoint x: 571, endPoint y: 379, distance: 91.0
click at [571, 379] on input "[PERSON_NAME] [PERSON_NAME] <[EMAIL_ADDRESS][DOMAIN_NAME]" at bounding box center [745, 382] width 384 height 33
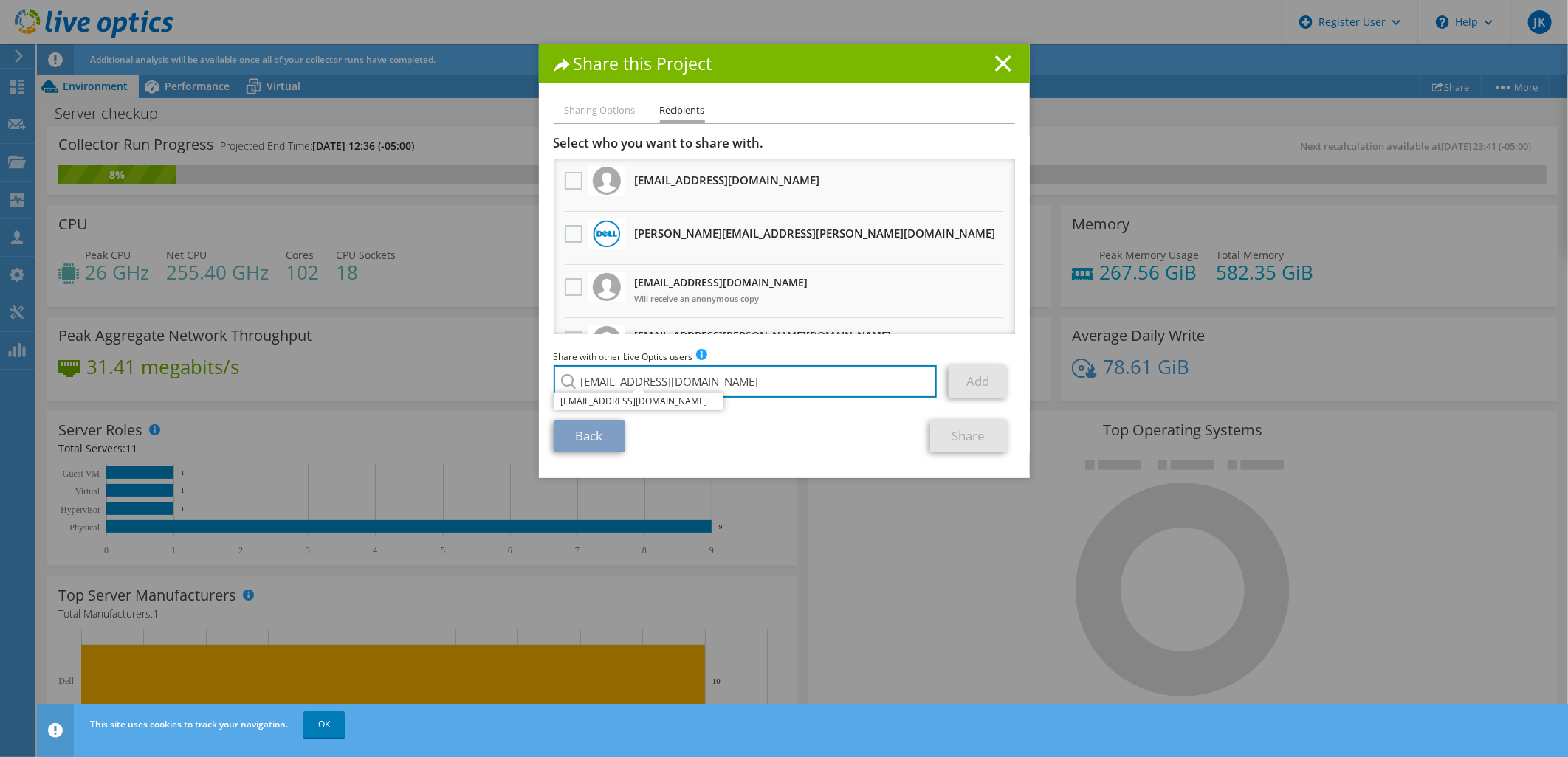
type input "[EMAIL_ADDRESS][DOMAIN_NAME]"
click at [633, 406] on li "[EMAIL_ADDRESS][DOMAIN_NAME]" at bounding box center [638, 401] width 170 height 18
click at [962, 378] on link "Add" at bounding box center [978, 382] width 59 height 33
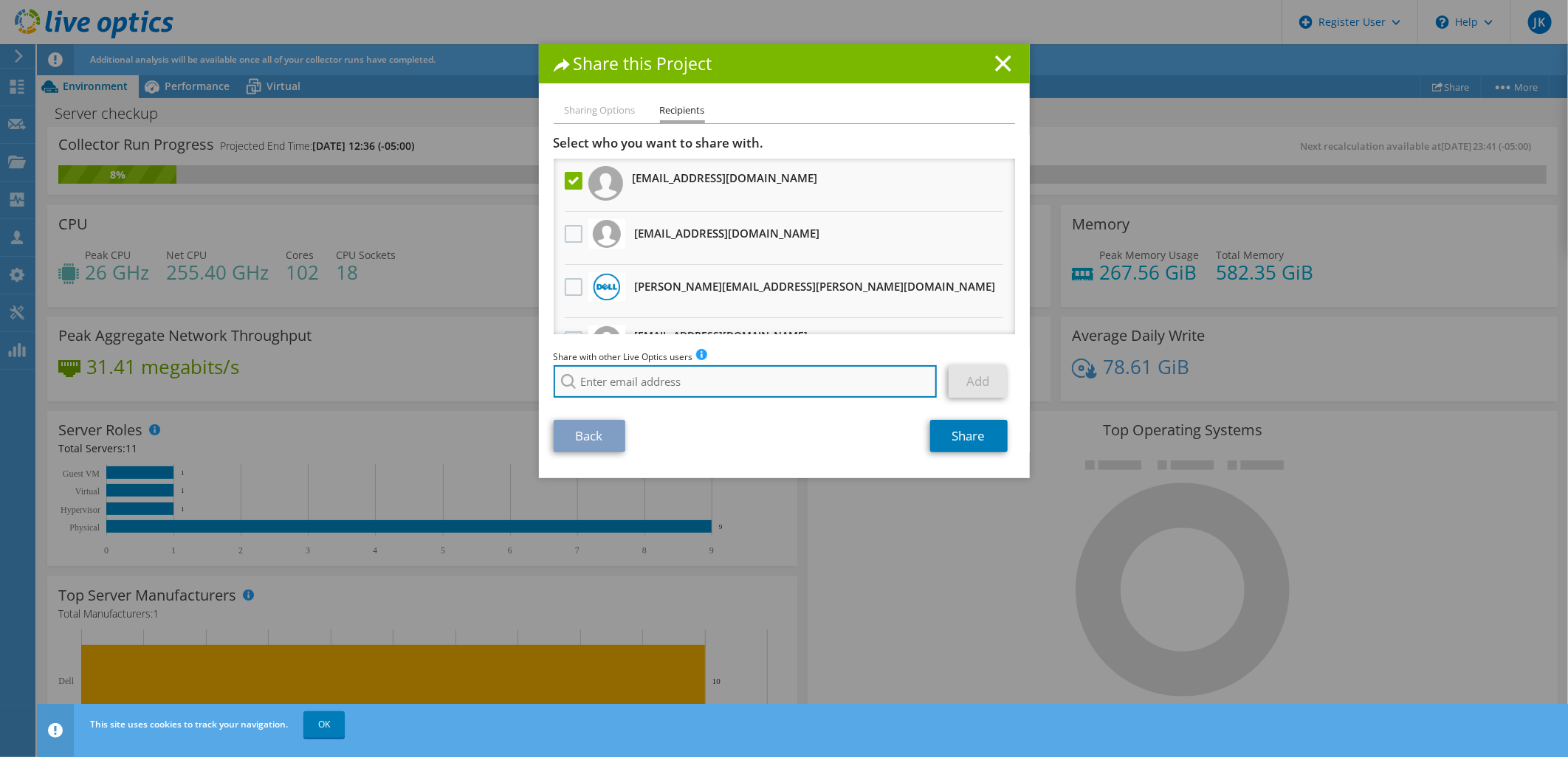
click at [746, 372] on input "search" at bounding box center [745, 382] width 384 height 33
paste input "[PERSON_NAME] <[EMAIL_ADDRESS][DOMAIN_NAME]>"
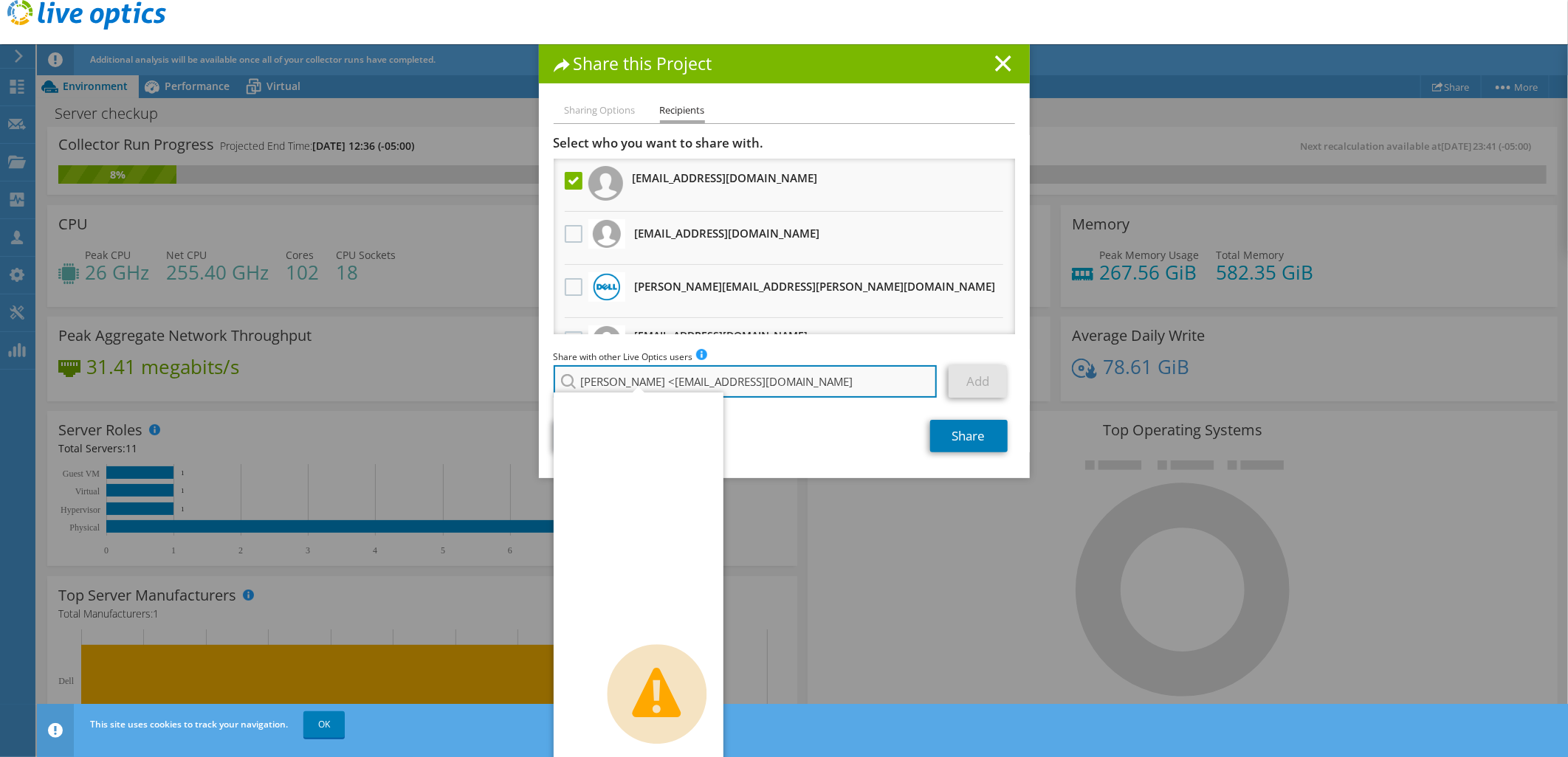
drag, startPoint x: 658, startPoint y: 377, endPoint x: 572, endPoint y: 375, distance: 86.0
click at [572, 375] on input "[PERSON_NAME] <[EMAIL_ADDRESS][DOMAIN_NAME]" at bounding box center [745, 382] width 384 height 33
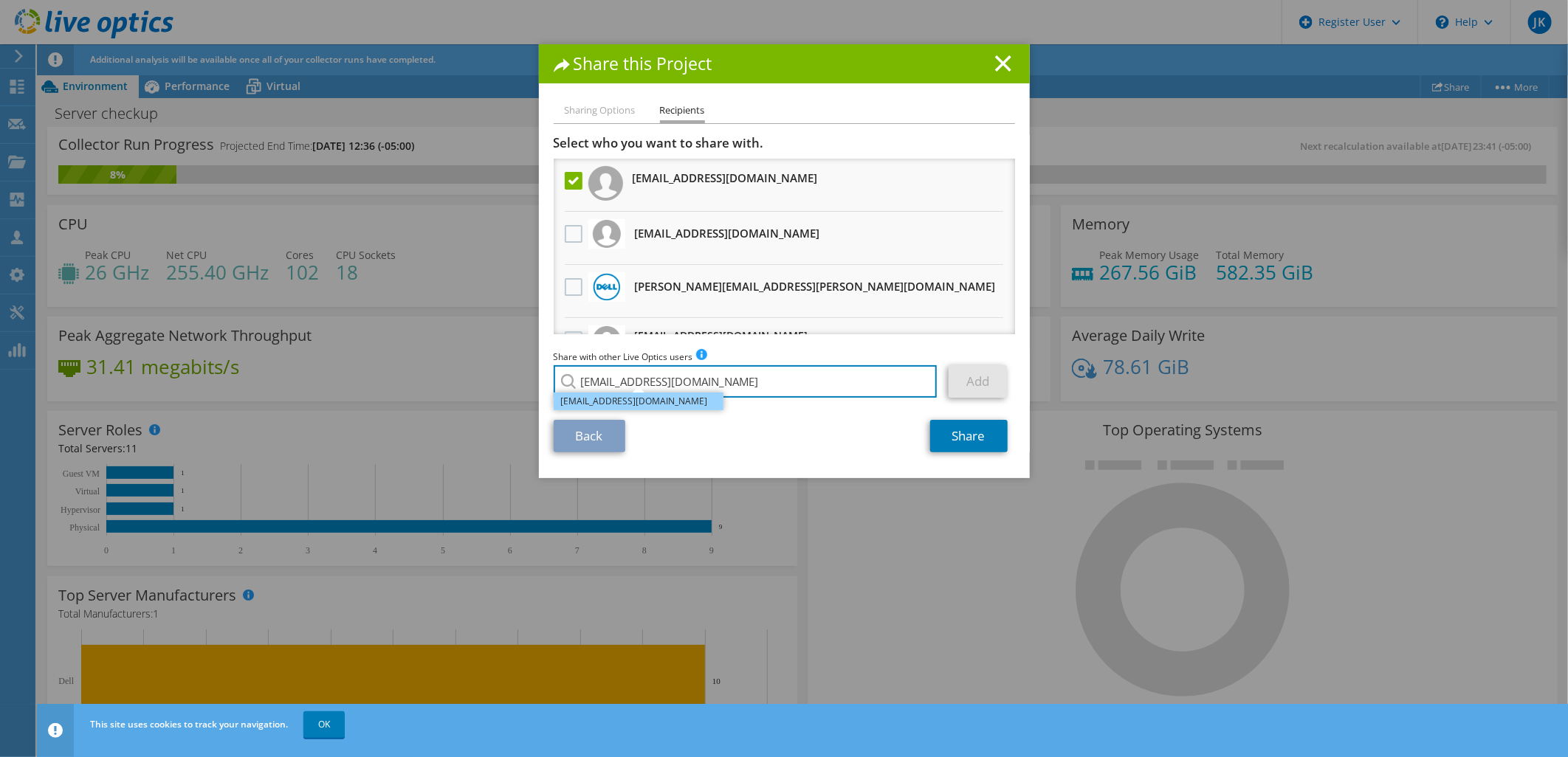
type input "[EMAIL_ADDRESS][DOMAIN_NAME]"
click at [626, 401] on li "[EMAIL_ADDRESS][DOMAIN_NAME]" at bounding box center [638, 401] width 170 height 18
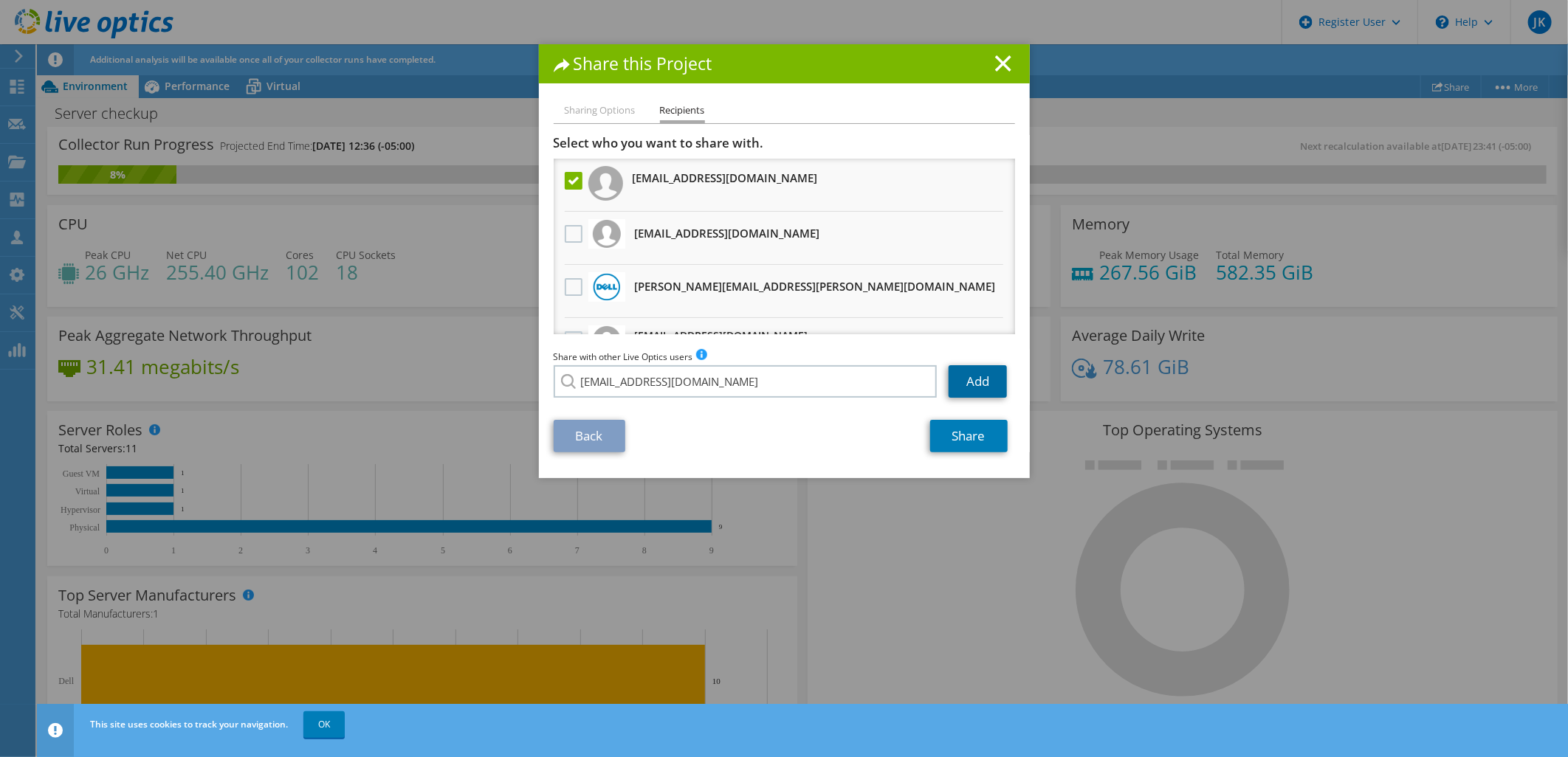
click at [979, 386] on link "Add" at bounding box center [978, 382] width 59 height 33
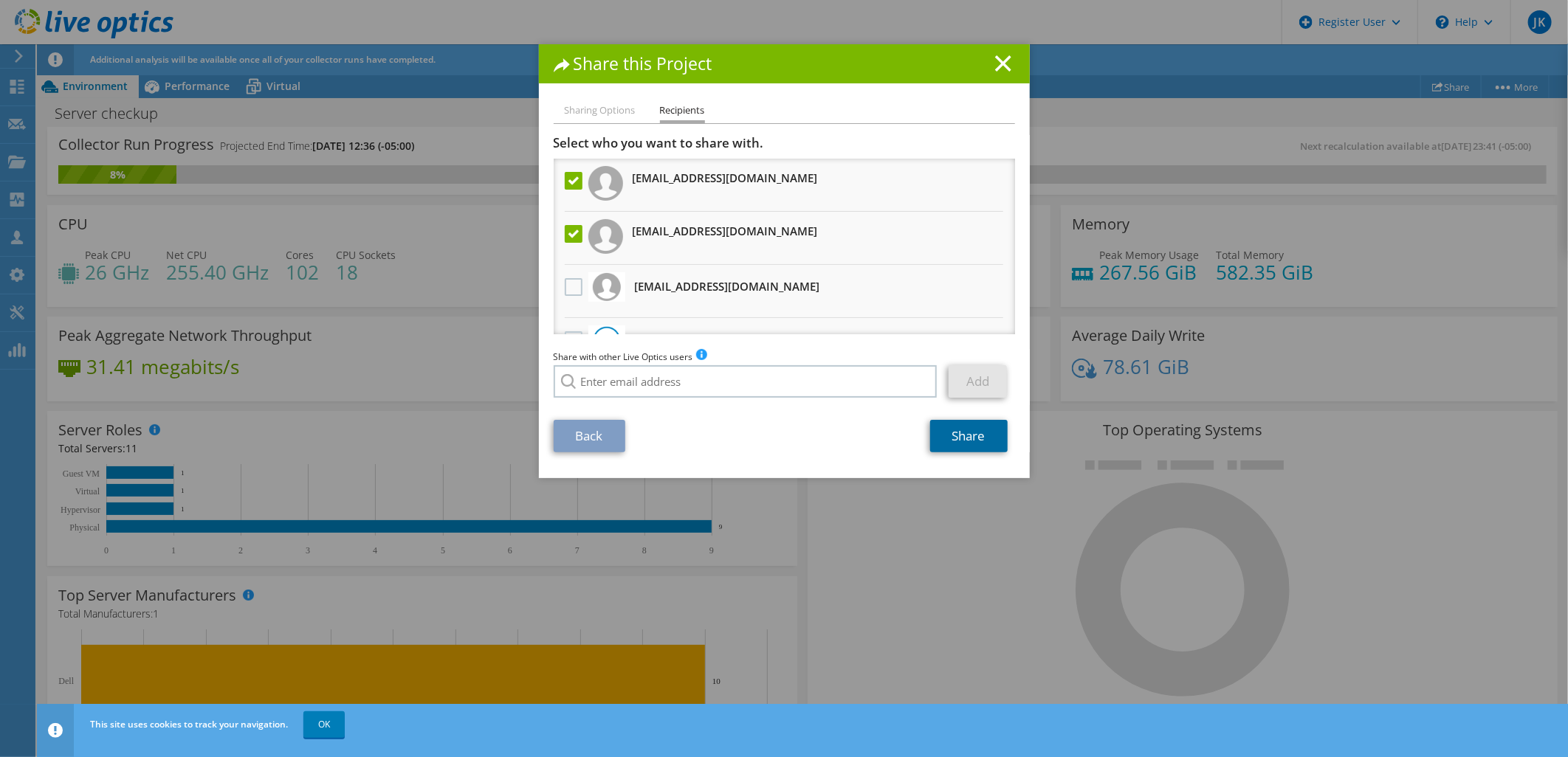
click at [968, 429] on link "Share" at bounding box center [969, 436] width 78 height 33
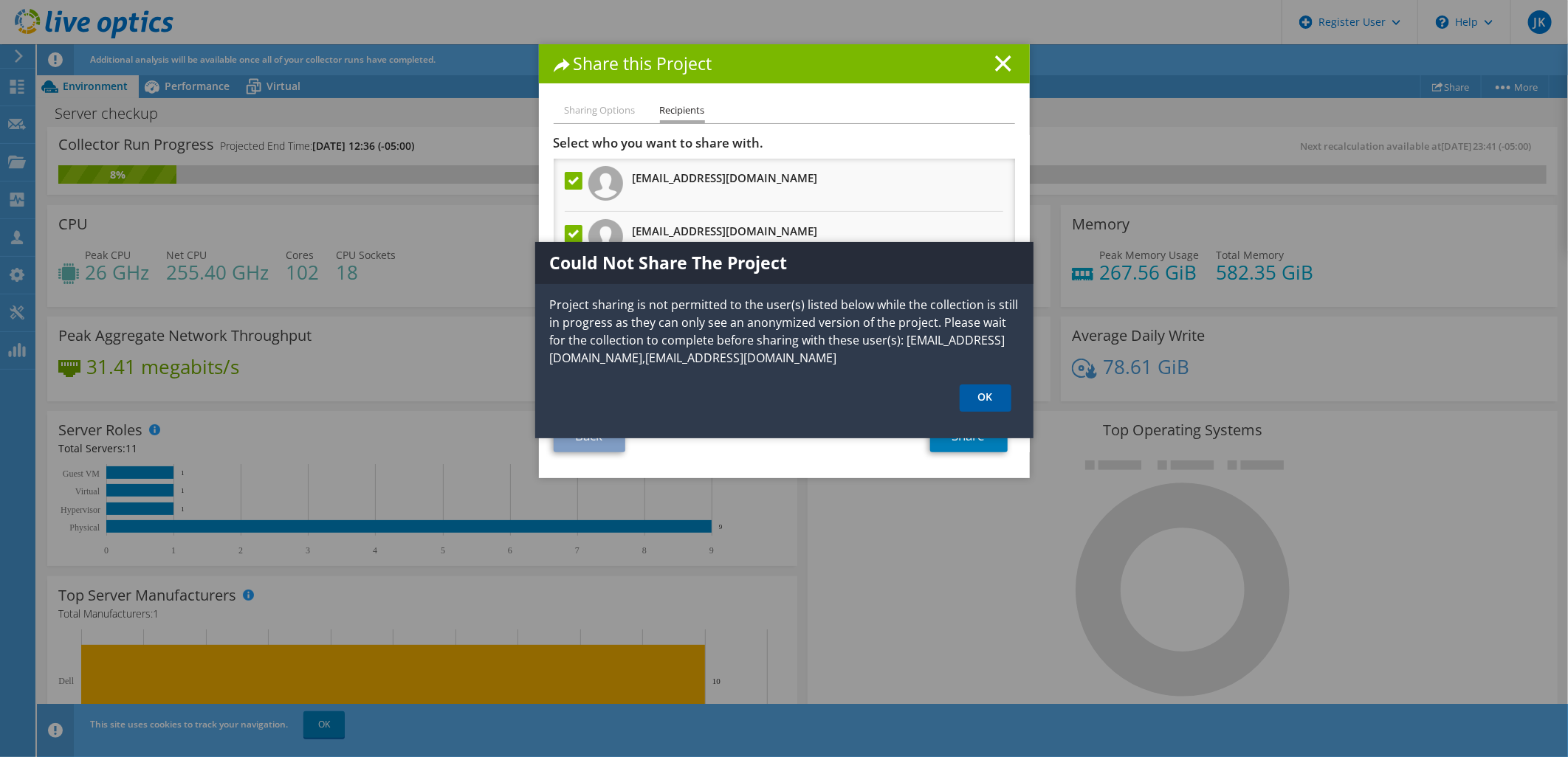
click at [992, 399] on link "OK" at bounding box center [986, 398] width 52 height 28
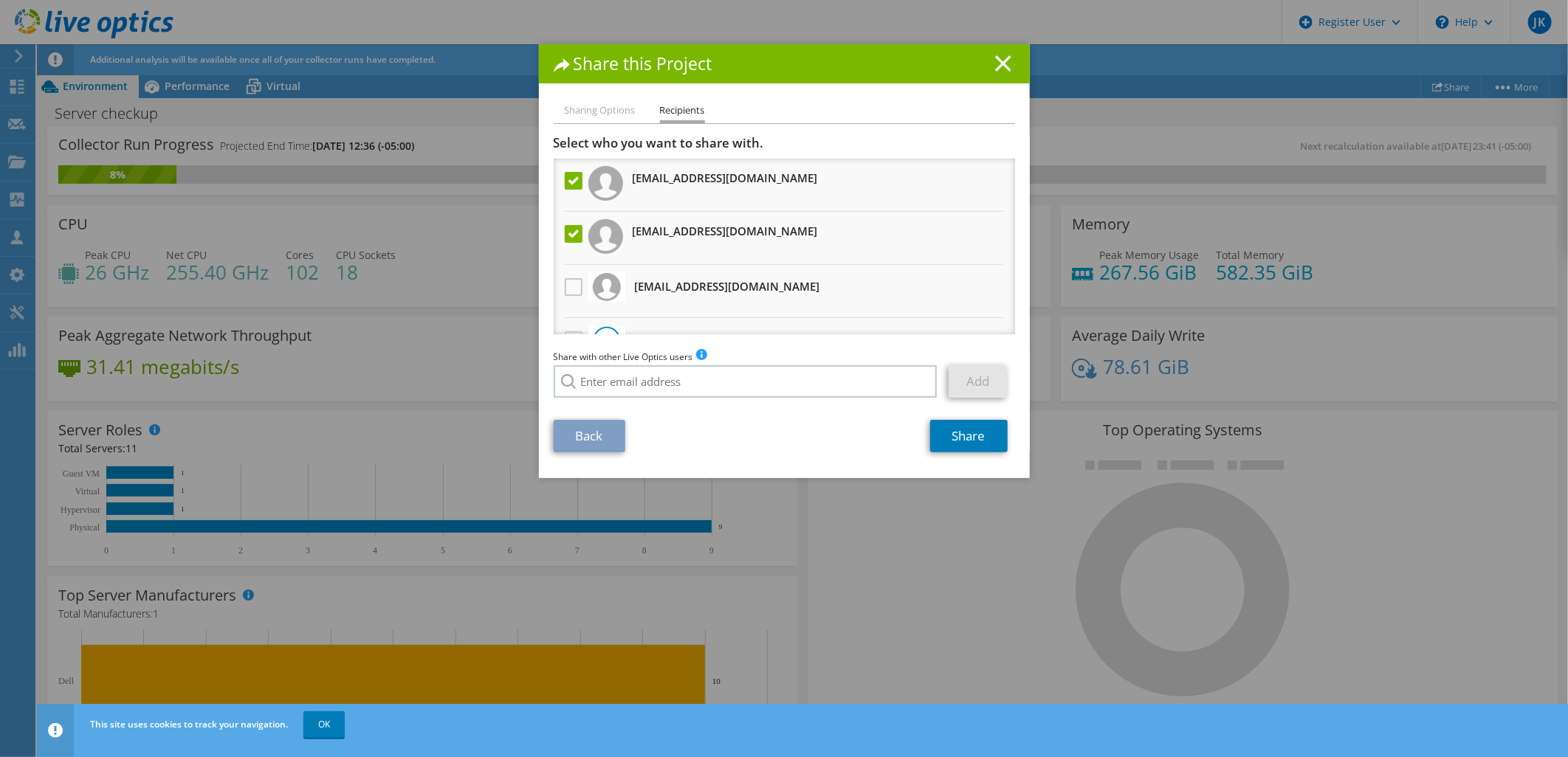
click at [997, 70] on icon at bounding box center [1003, 63] width 16 height 16
